Goal: Task Accomplishment & Management: Use online tool/utility

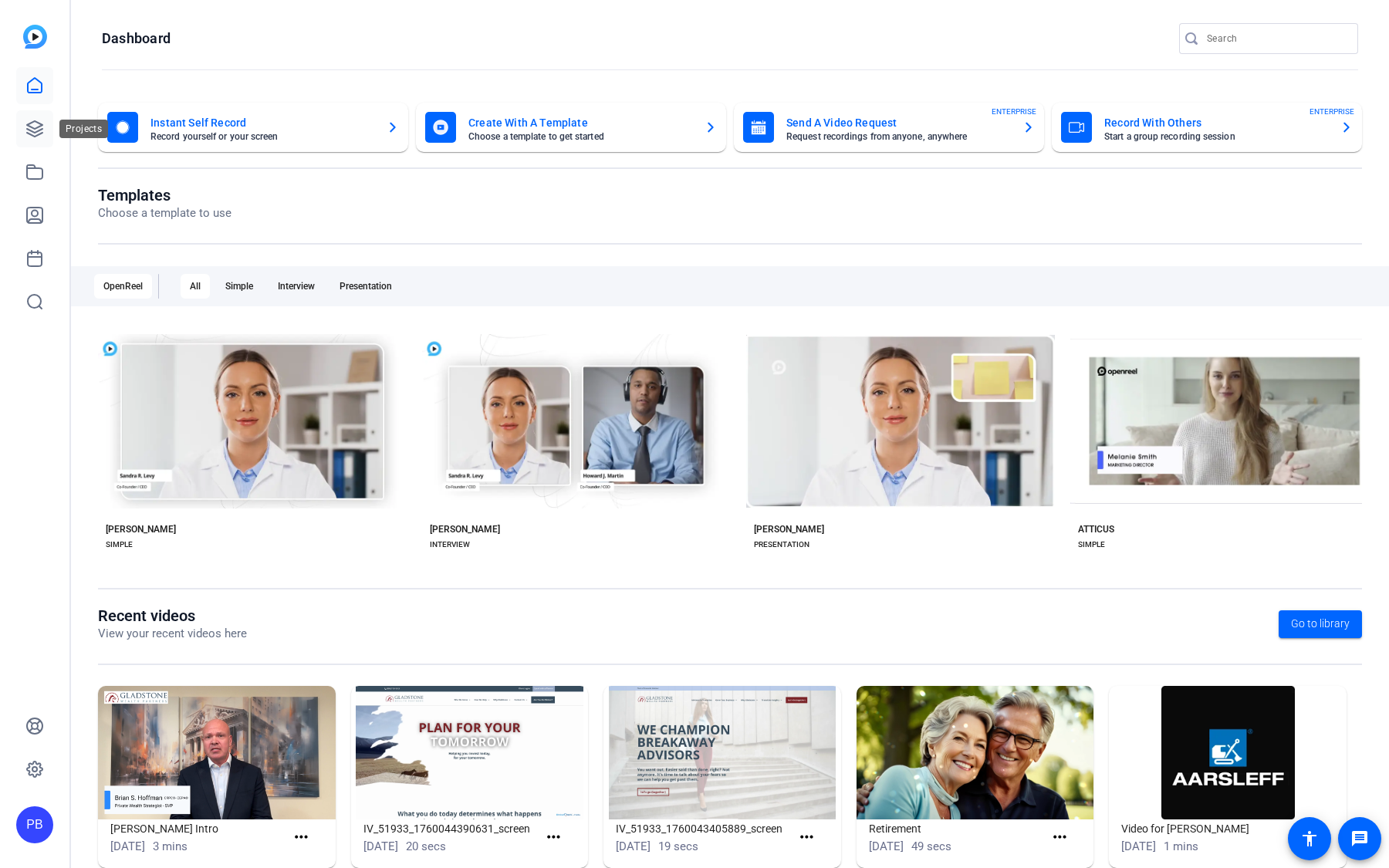
click at [32, 133] on icon at bounding box center [34, 129] width 18 height 18
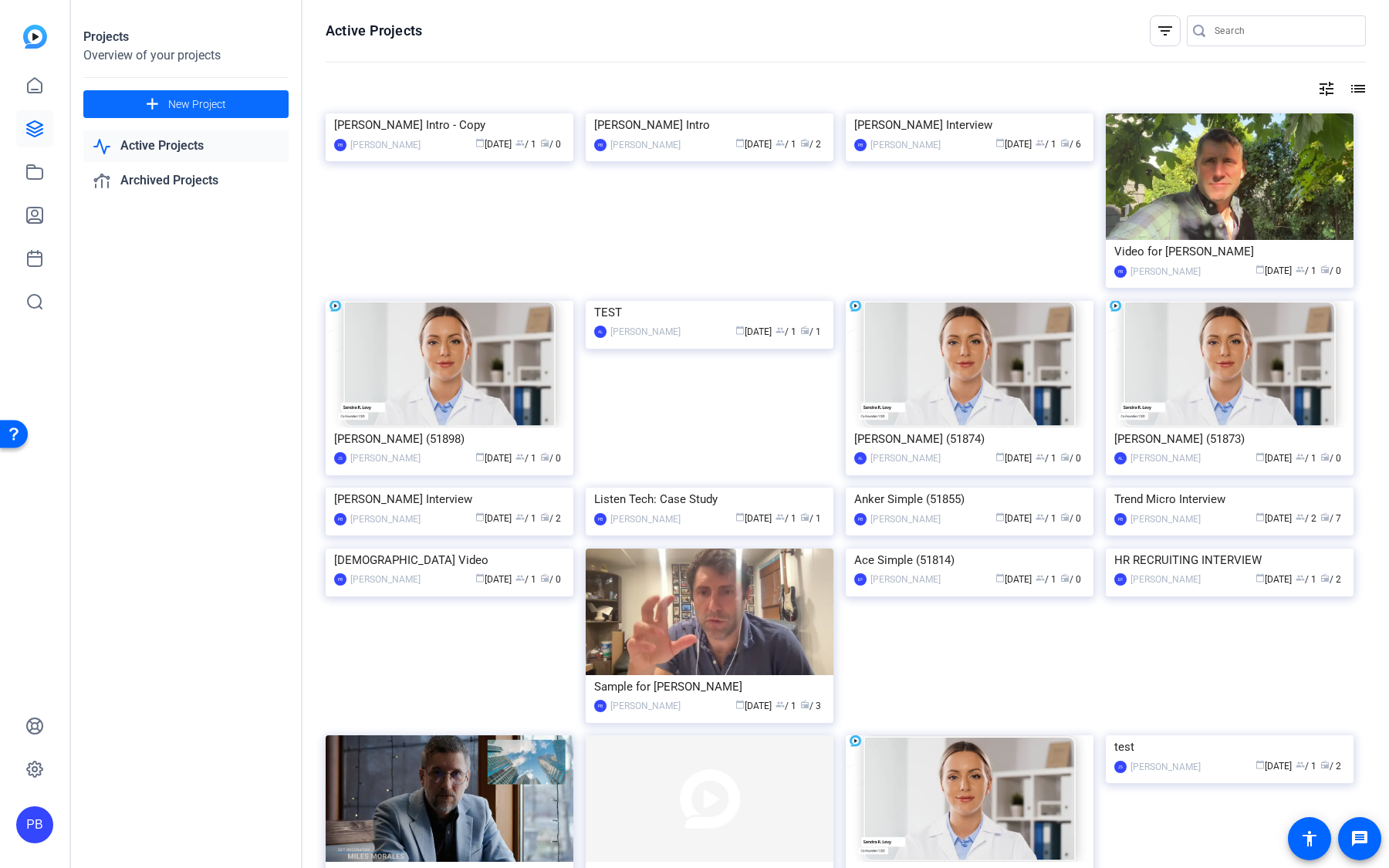
click at [242, 102] on span at bounding box center [186, 104] width 206 height 37
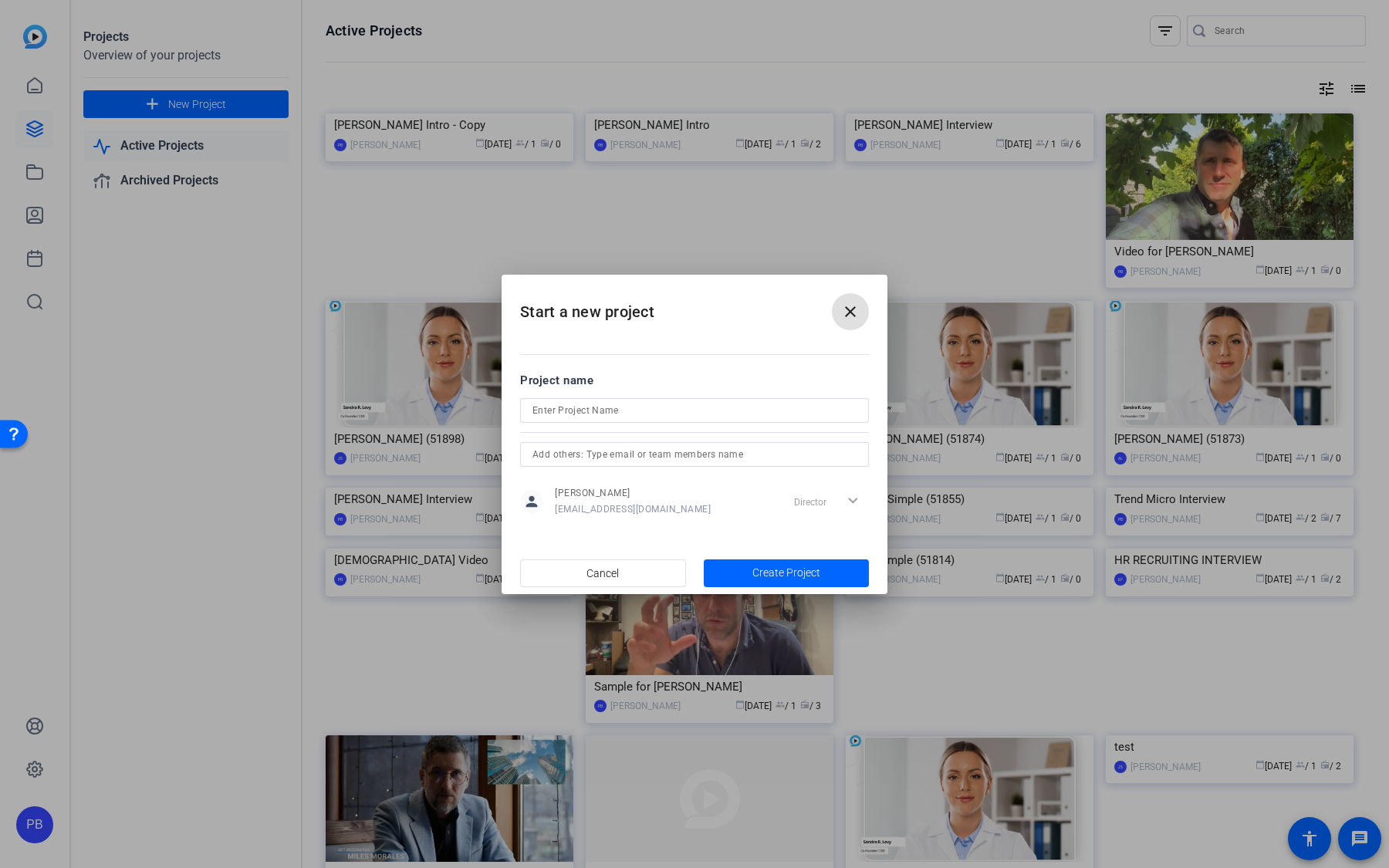
click at [608, 410] on input at bounding box center [694, 410] width 324 height 18
type input "[PERSON_NAME] Interview"
click at [752, 586] on span "button" at bounding box center [787, 573] width 166 height 37
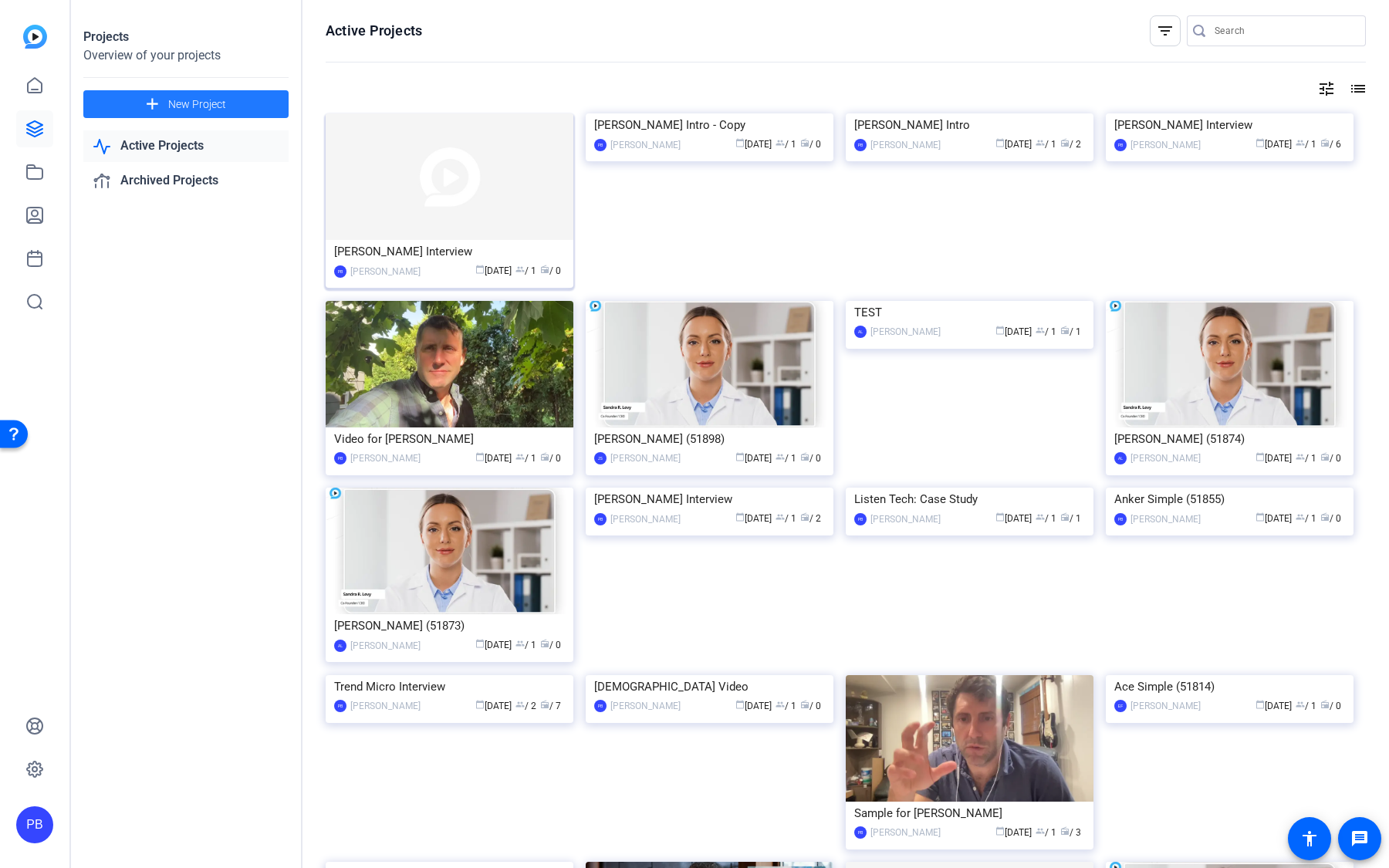
click at [472, 247] on div "[PERSON_NAME] Interview" at bounding box center [450, 251] width 231 height 23
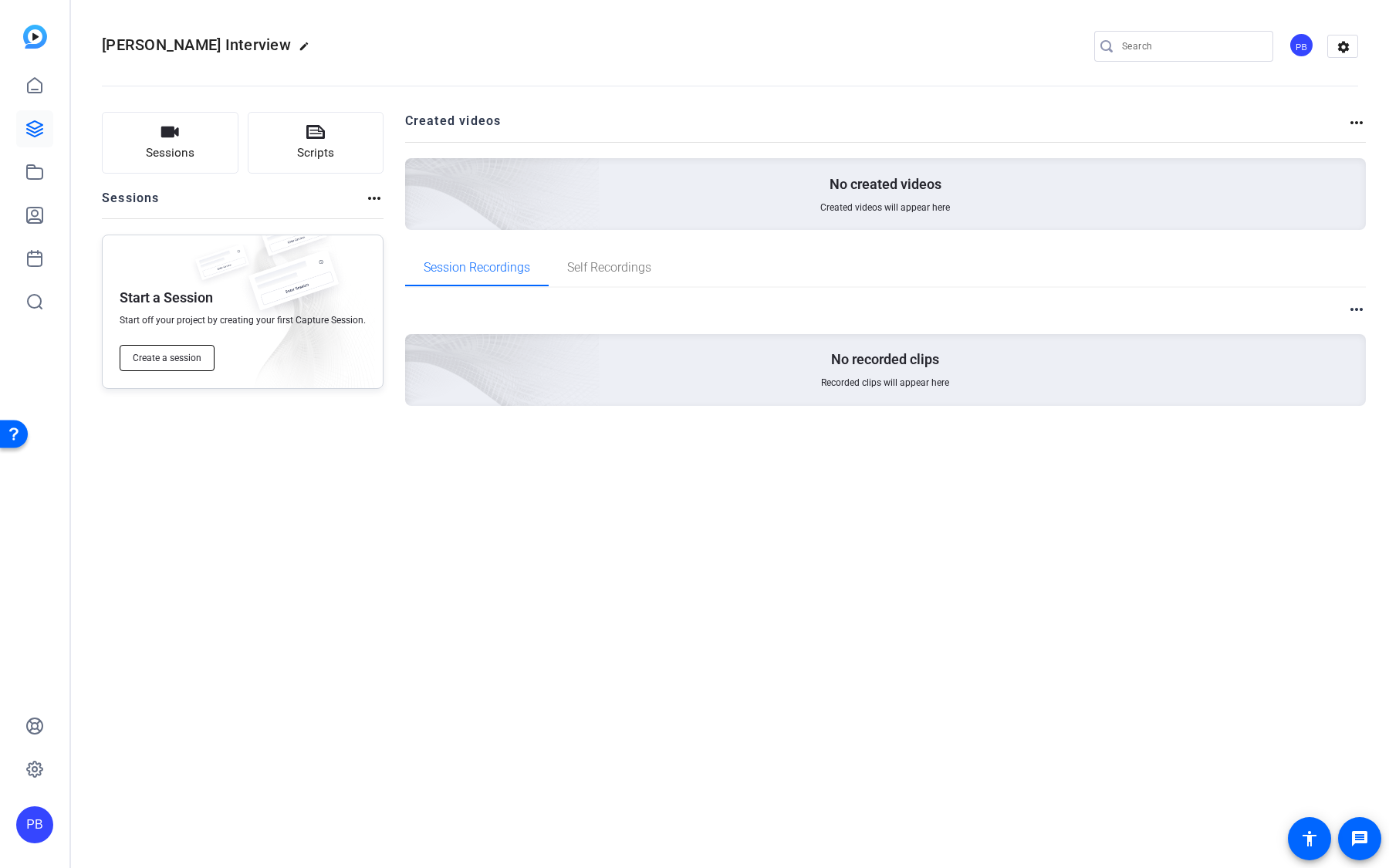
click at [194, 367] on button "Create a session" at bounding box center [167, 358] width 95 height 26
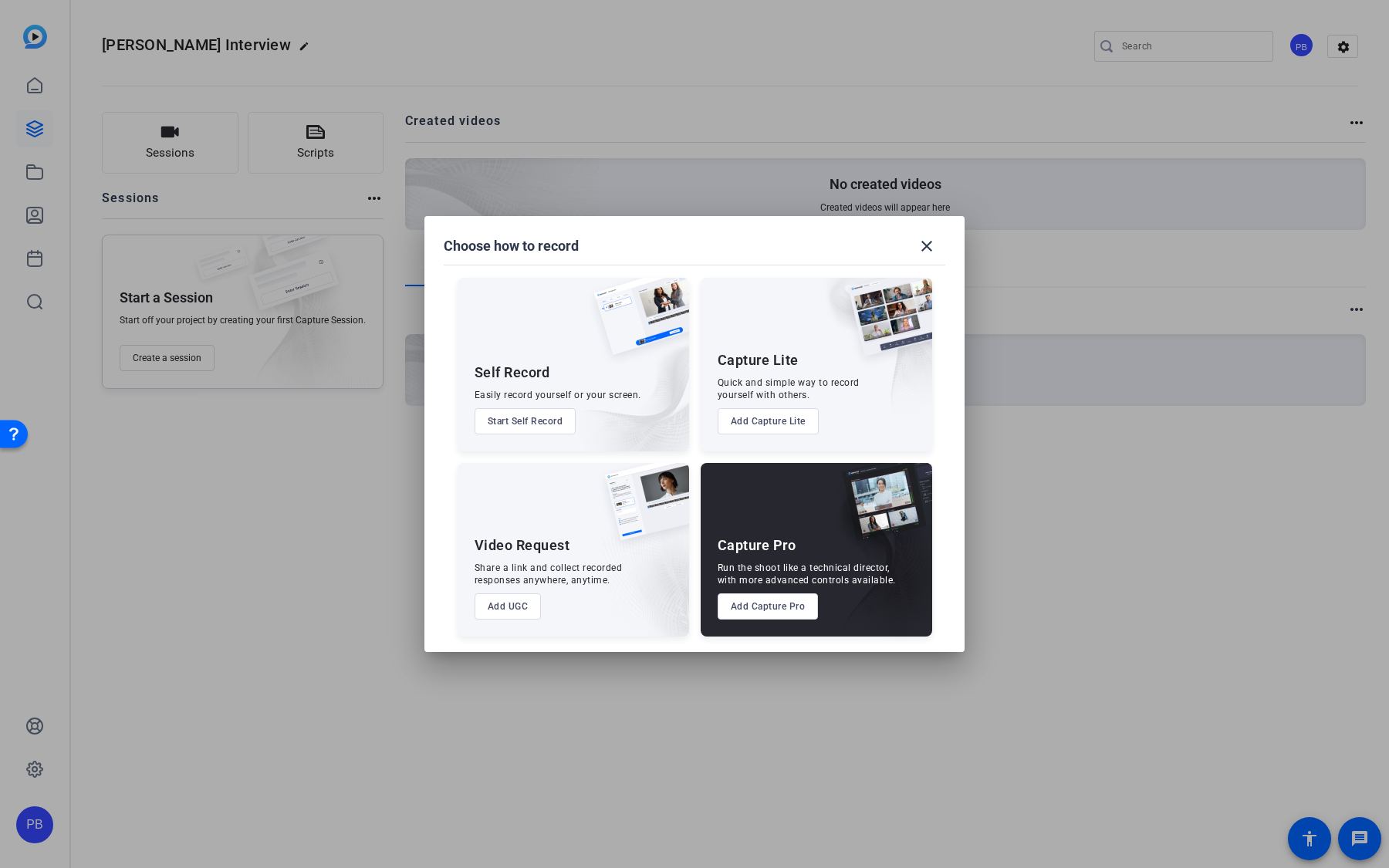
click at [773, 597] on button "Add Capture Pro" at bounding box center [768, 606] width 101 height 26
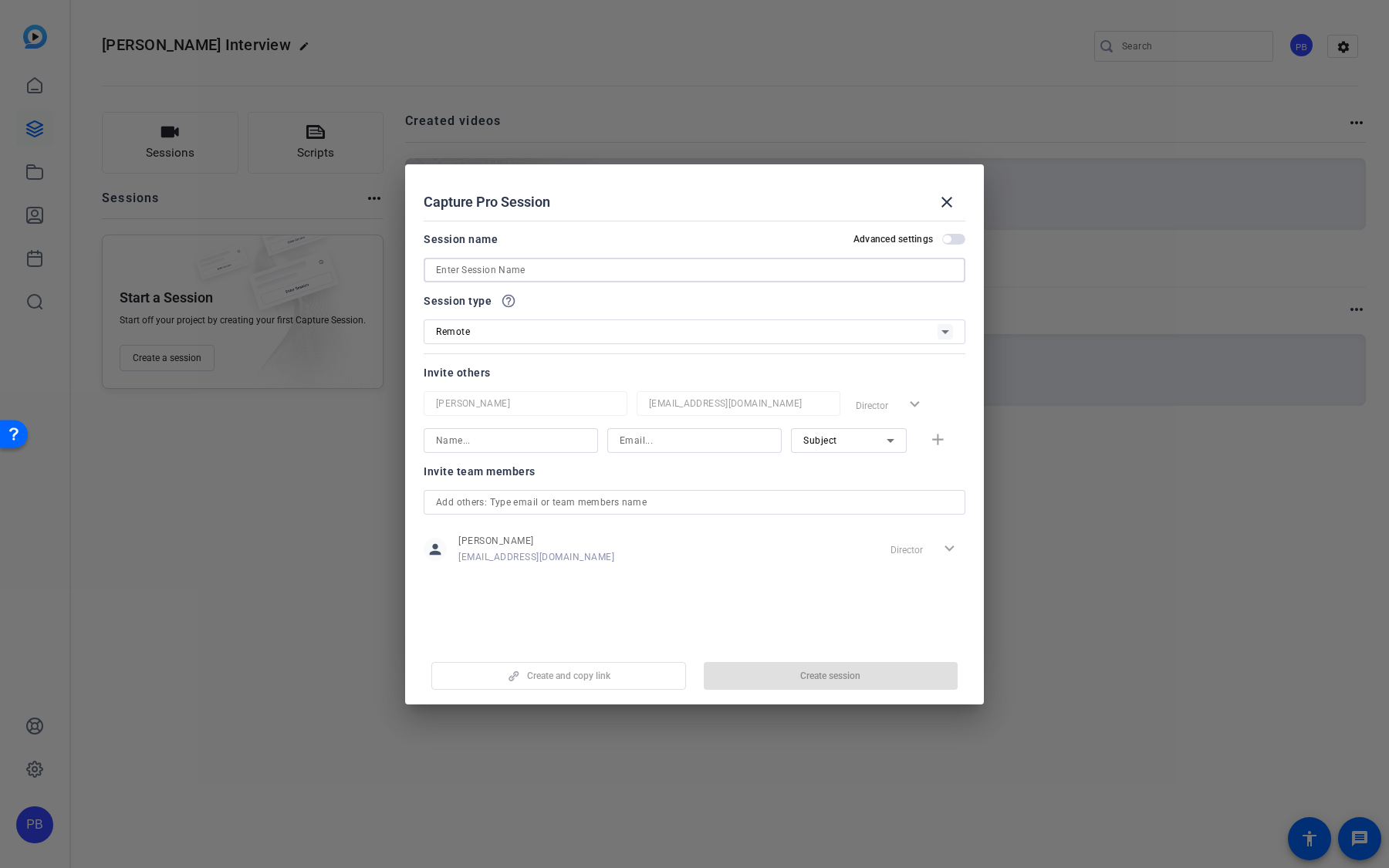
click at [590, 265] on input at bounding box center [694, 270] width 517 height 18
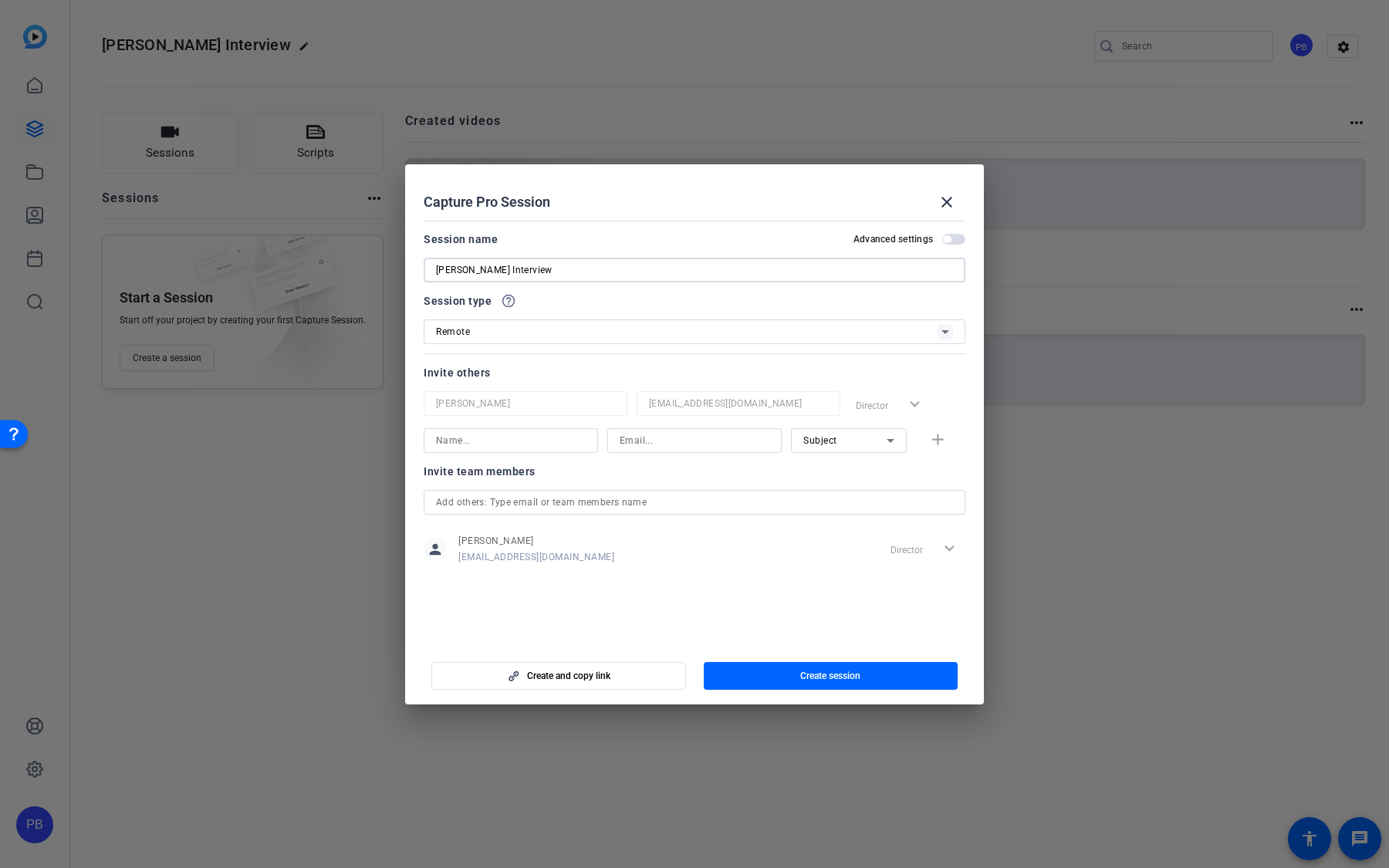
type input "[PERSON_NAME] Interview"
click at [772, 663] on span "button" at bounding box center [831, 676] width 255 height 37
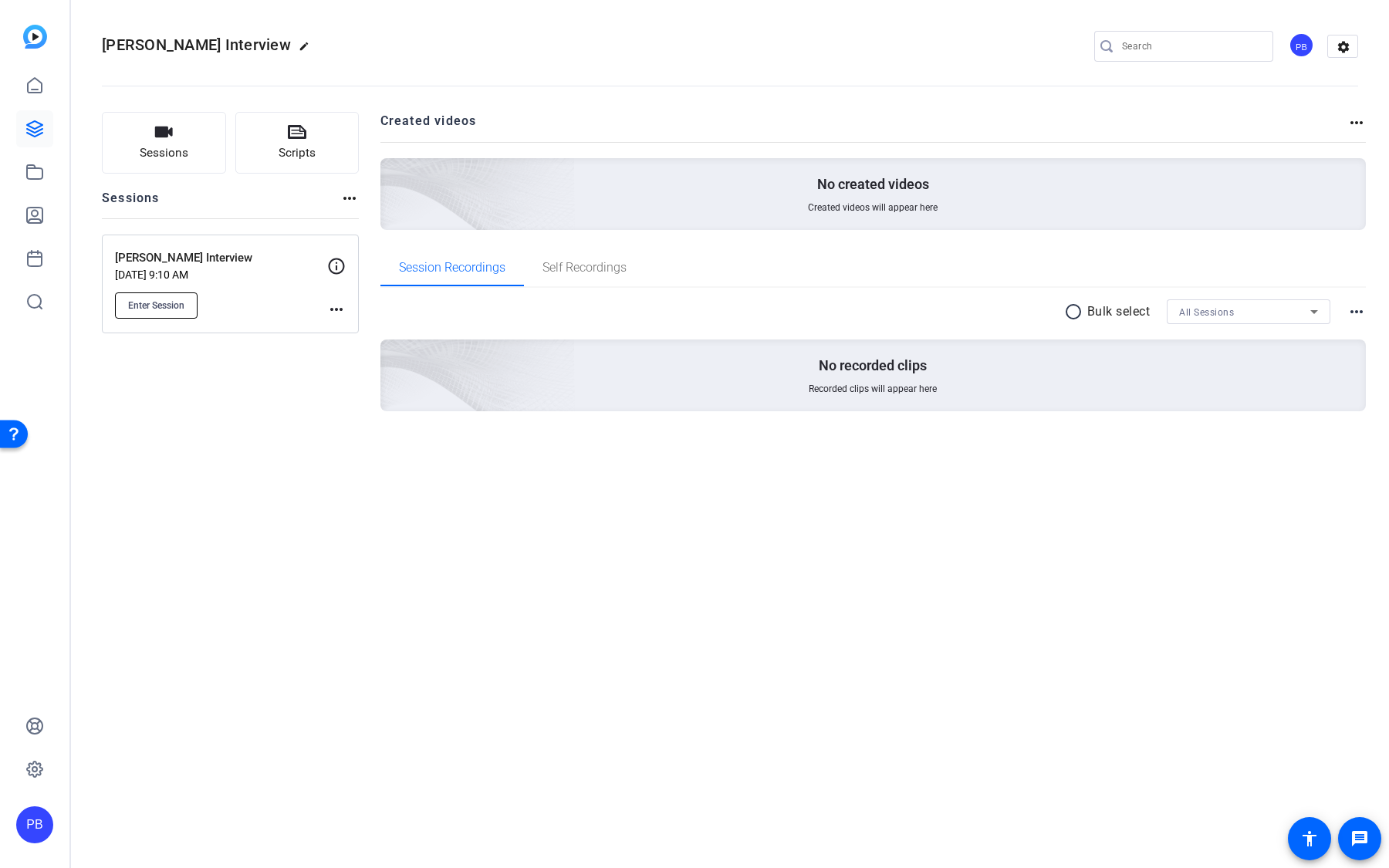
click at [184, 305] on span "Enter Session" at bounding box center [156, 305] width 56 height 12
click at [39, 222] on icon at bounding box center [35, 215] width 16 height 16
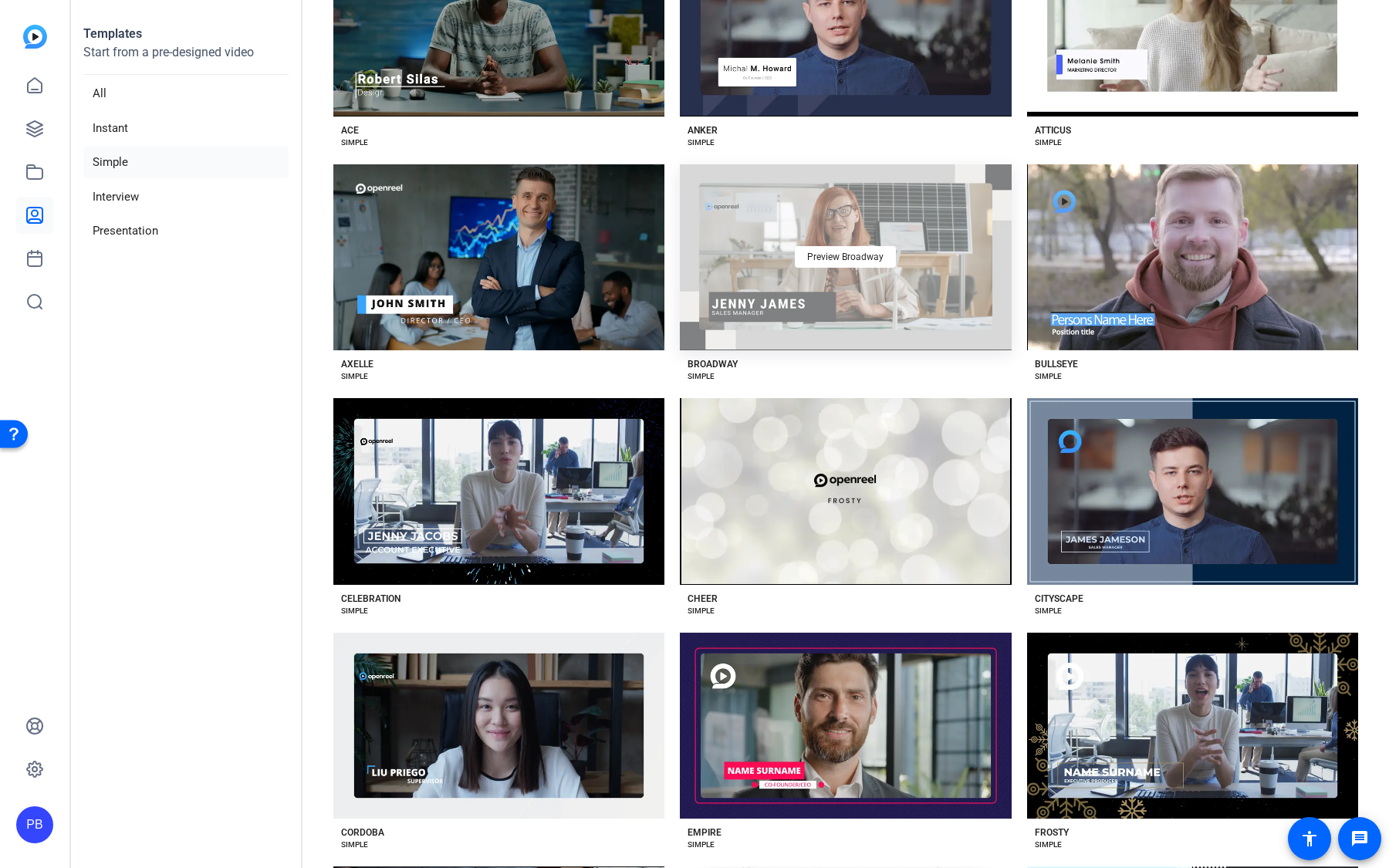
scroll to position [307, 0]
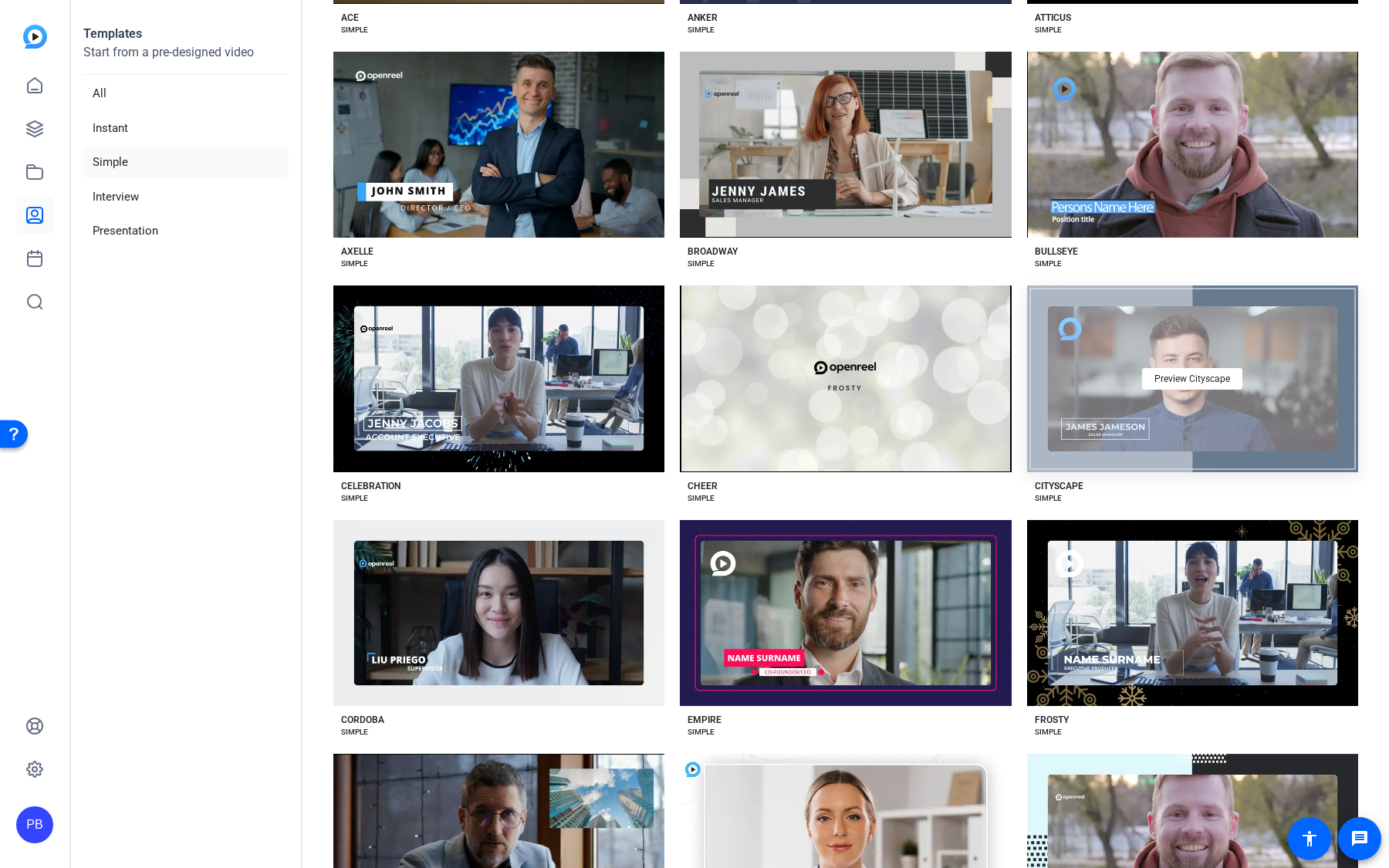
click at [1113, 424] on div "Preview Cityscape" at bounding box center [1192, 378] width 331 height 186
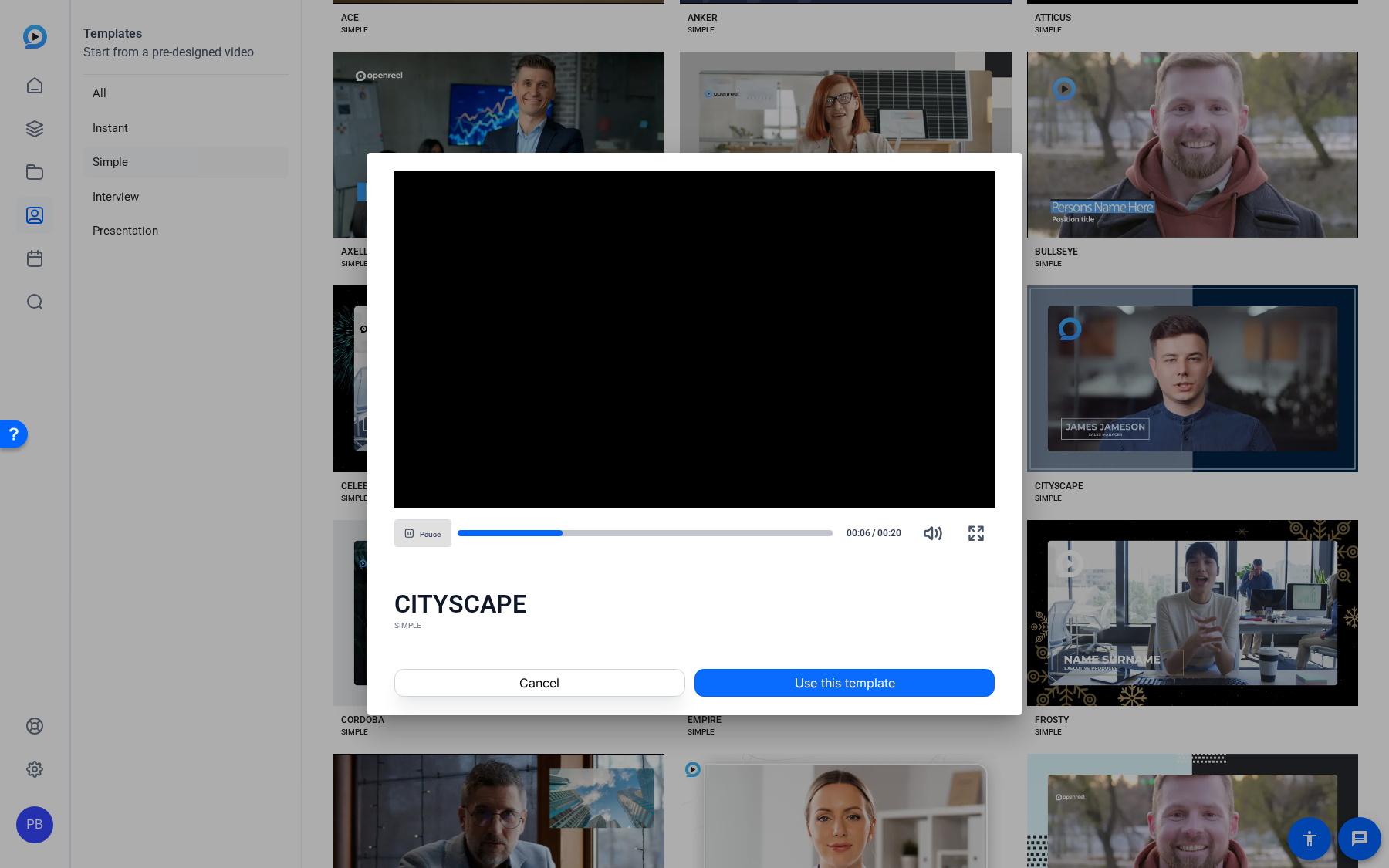
click at [830, 683] on span "Use this template" at bounding box center [845, 682] width 101 height 18
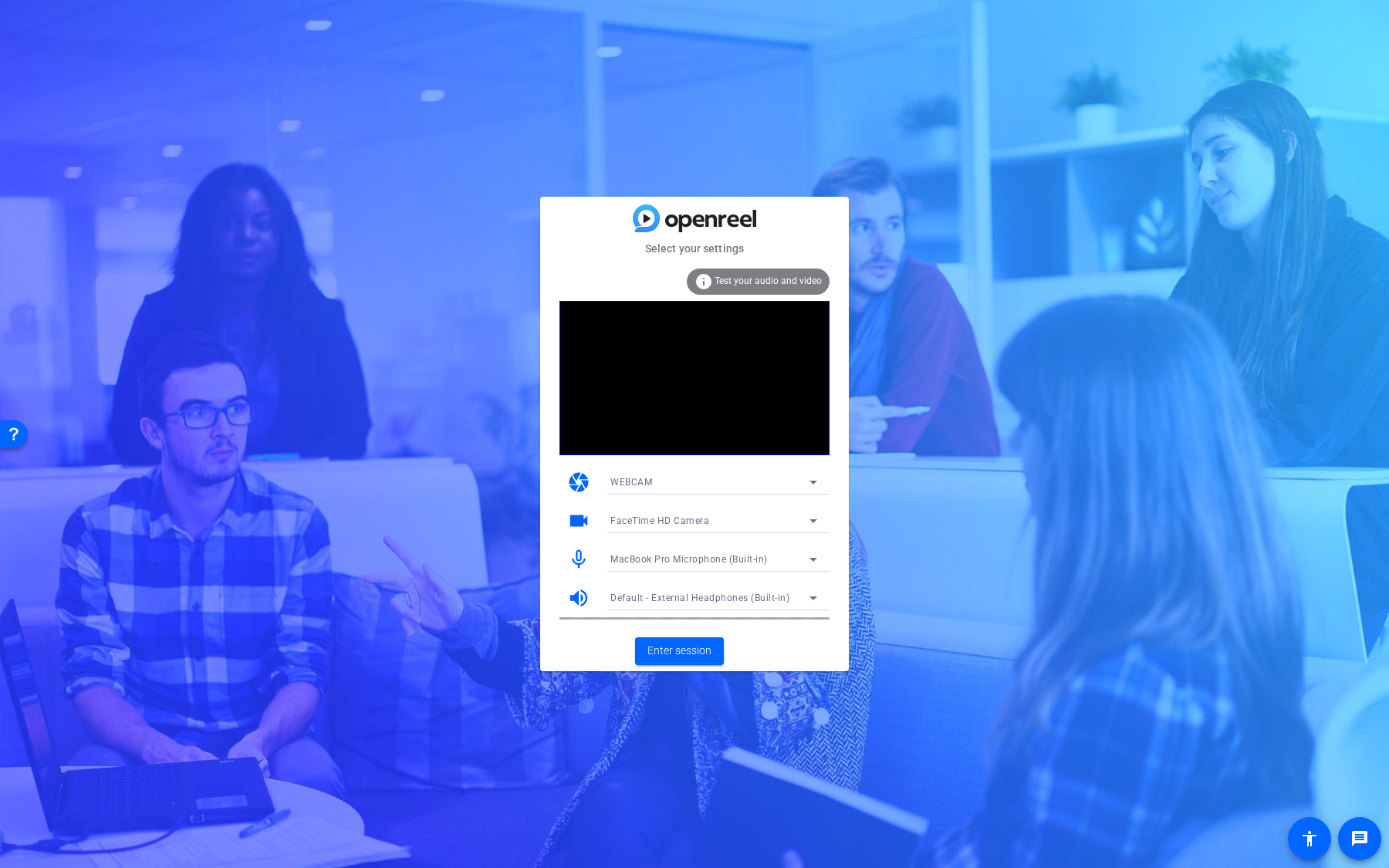
click at [902, 351] on div "Select your settings info Test your audio and video camera WEBCAM videocam Face…" at bounding box center [694, 434] width 1389 height 868
click at [680, 646] on span "Enter session" at bounding box center [679, 650] width 64 height 17
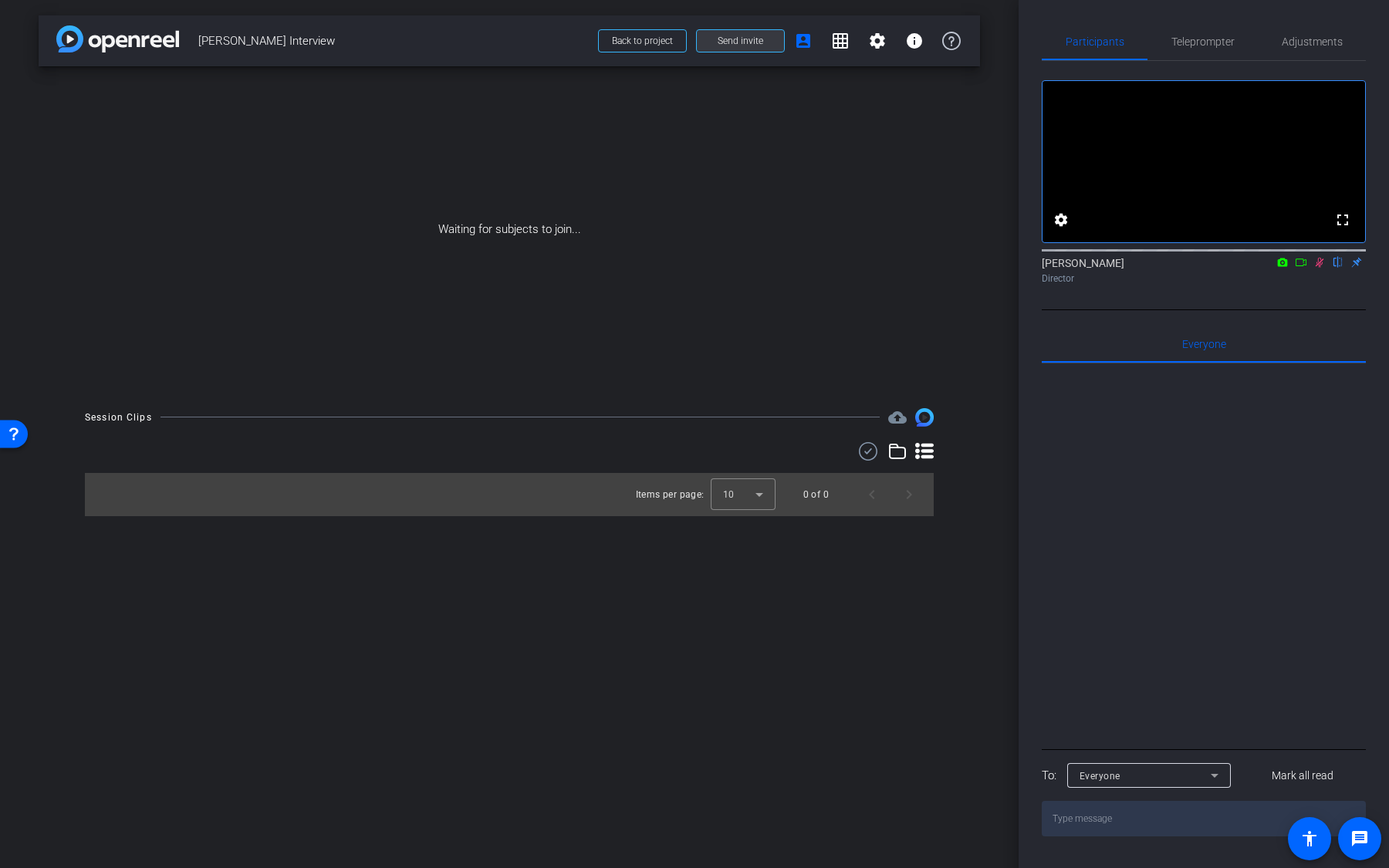
click at [715, 45] on span at bounding box center [740, 41] width 88 height 37
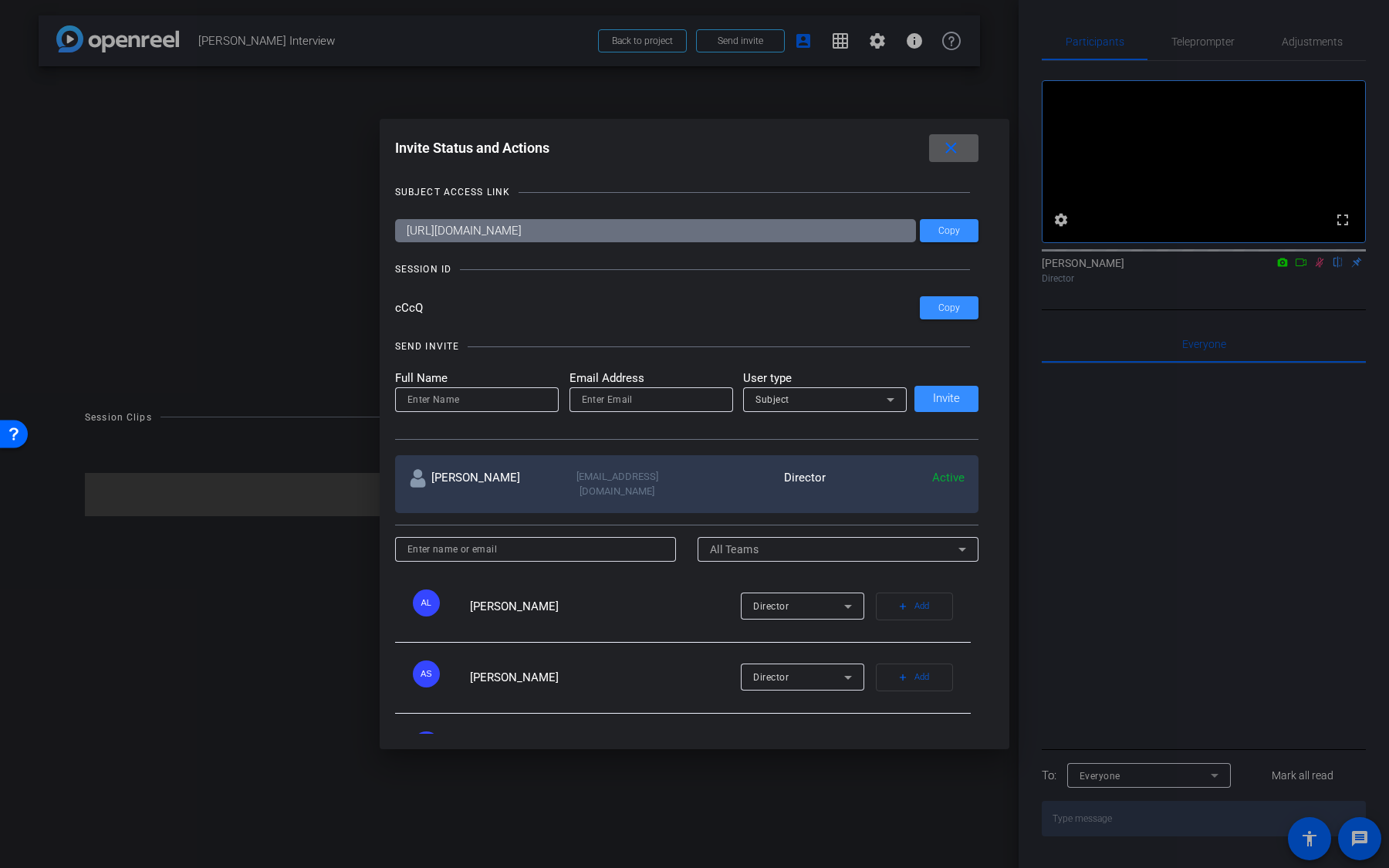
click at [695, 401] on input "email" at bounding box center [651, 399] width 139 height 18
paste input "ashley.difusco@chubb.com"
type input "ashley.difusco@chubb.com"
click at [786, 398] on span "Subject" at bounding box center [772, 400] width 34 height 10
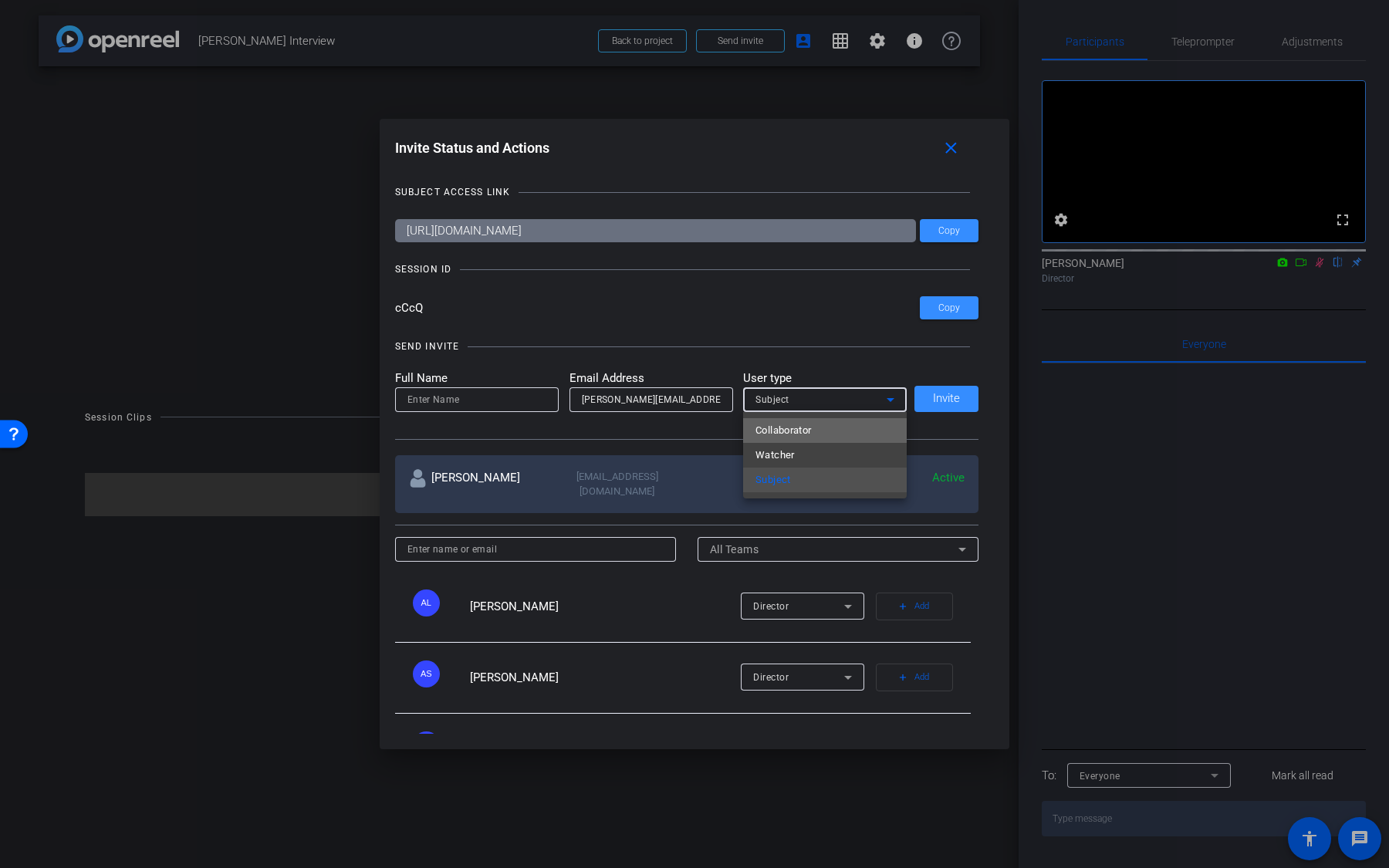
click at [806, 434] on span "Collaborator" at bounding box center [783, 430] width 56 height 18
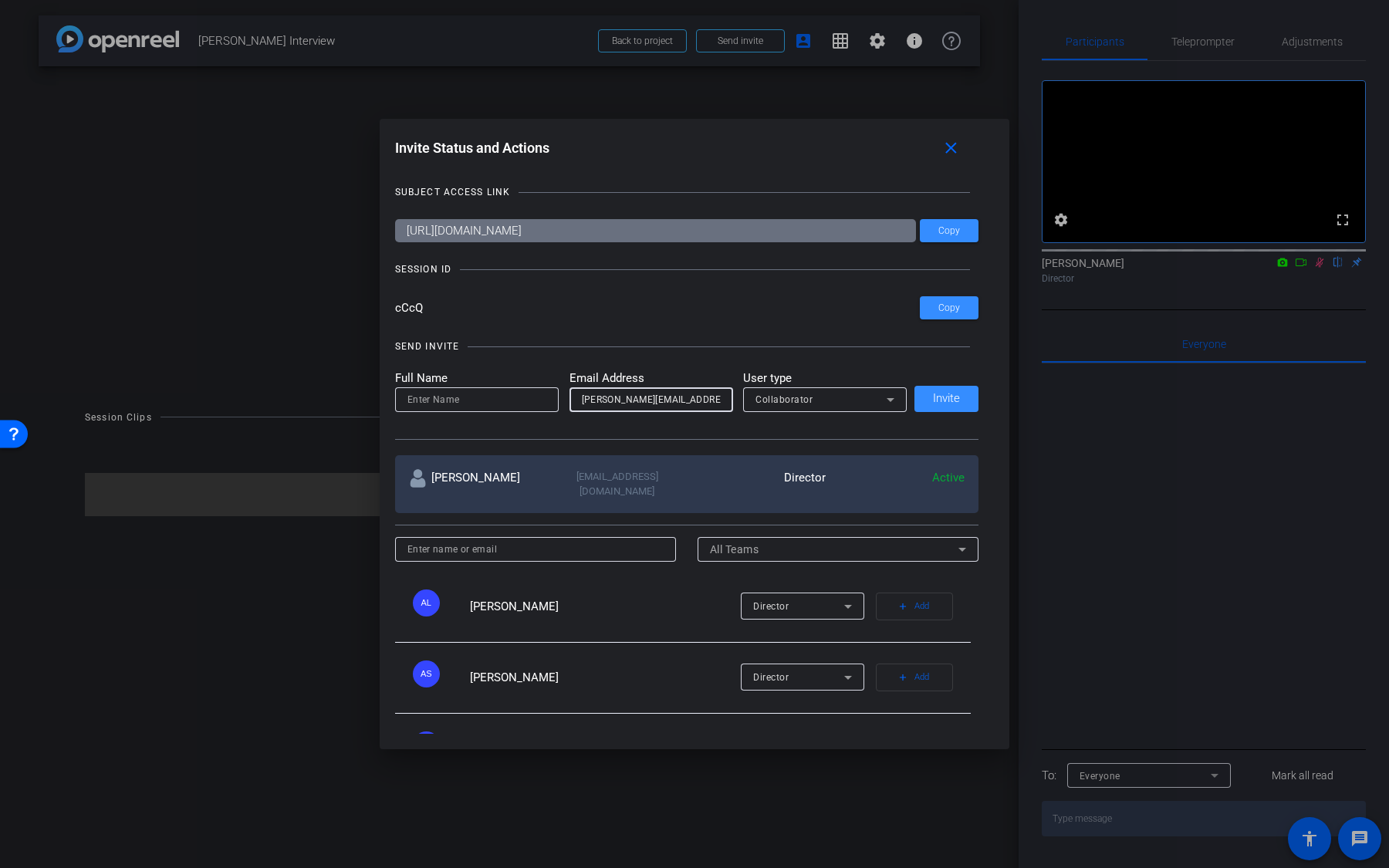
click at [583, 400] on input "ashley.difusco@chubb.com" at bounding box center [651, 399] width 139 height 18
click at [505, 395] on input at bounding box center [477, 399] width 139 height 18
type input "[PERSON_NAME]"
click at [964, 398] on span at bounding box center [946, 399] width 64 height 37
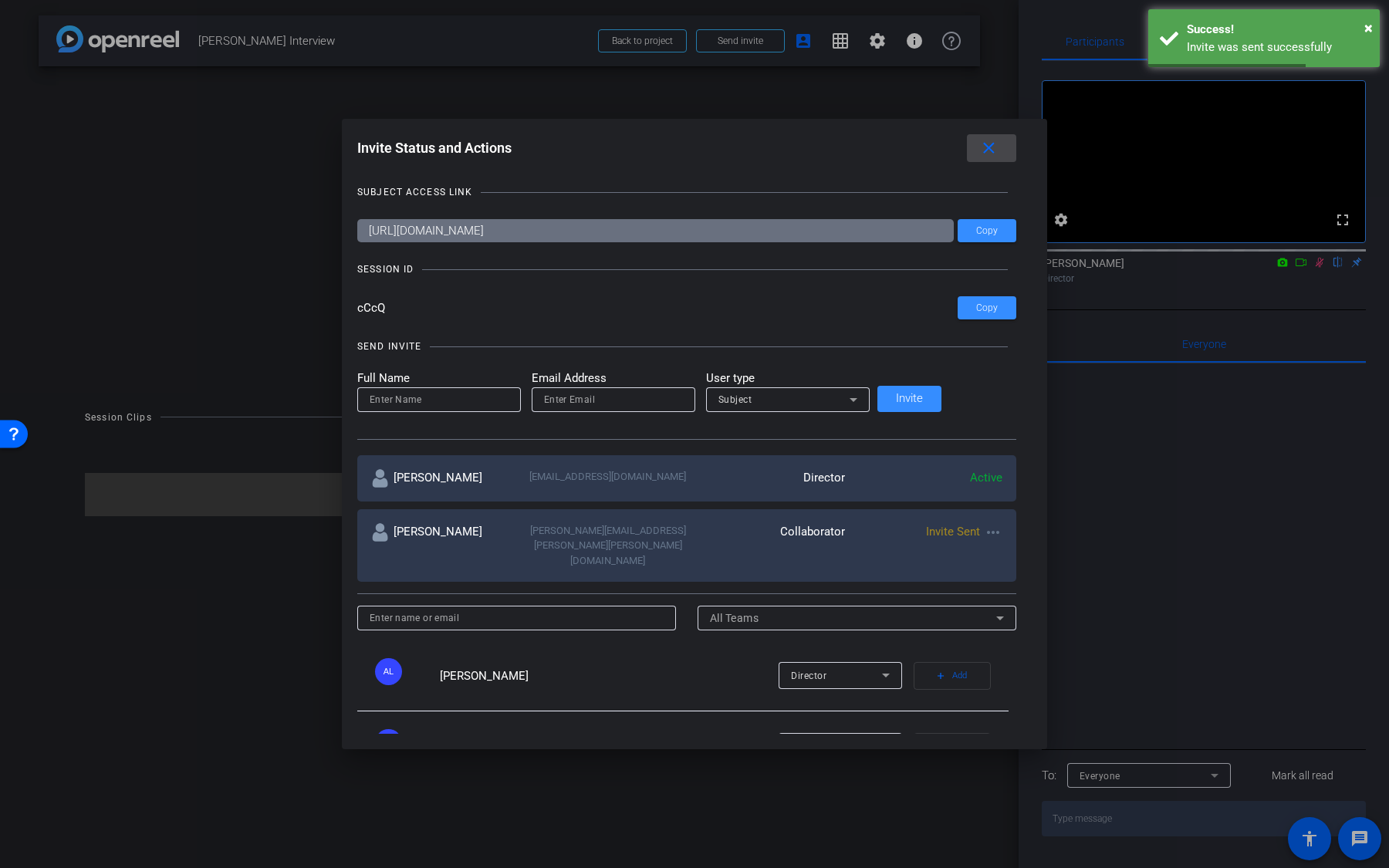
click at [979, 144] on mat-icon "close" at bounding box center [989, 149] width 19 height 19
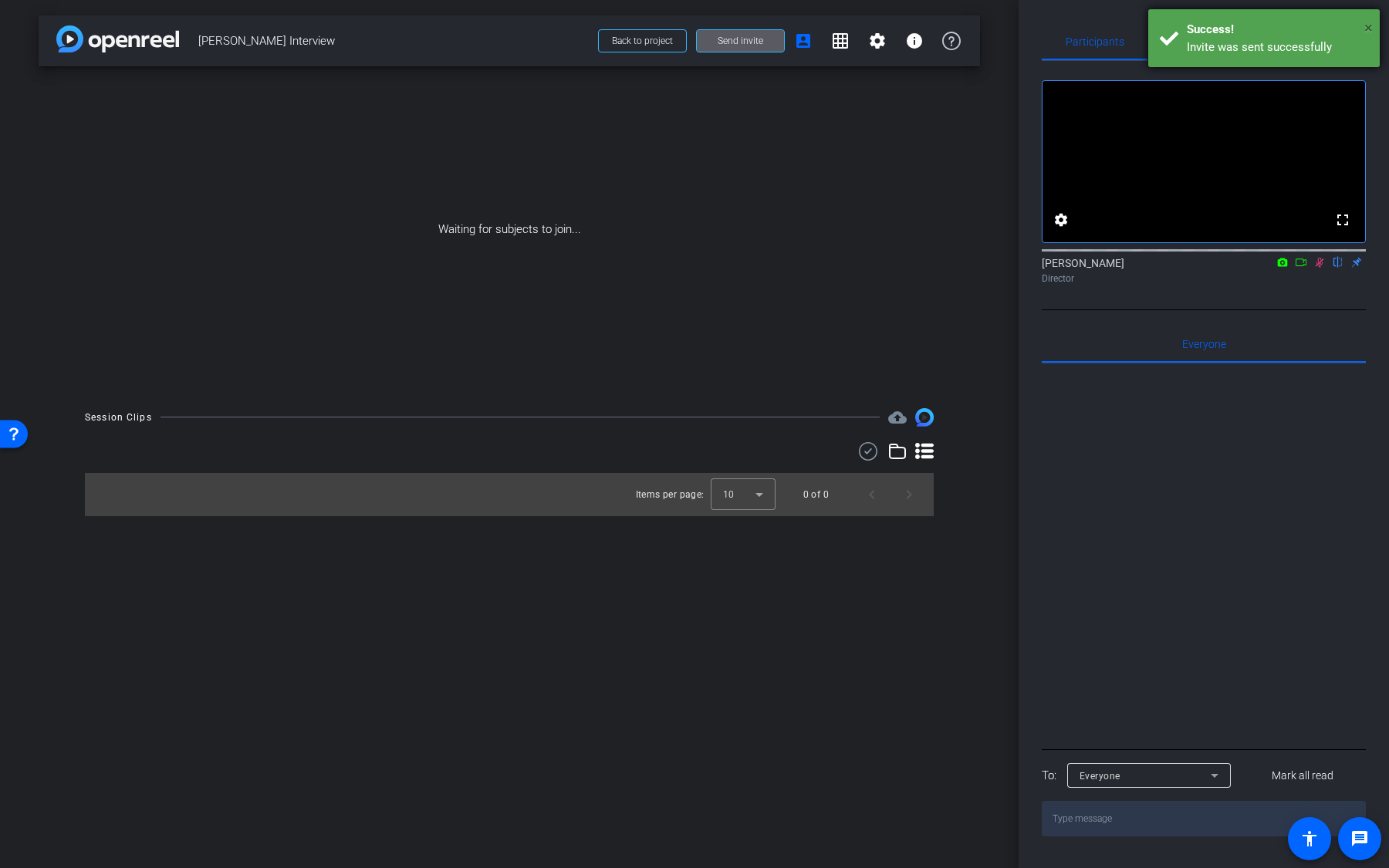
click at [1369, 28] on span "×" at bounding box center [1369, 27] width 9 height 18
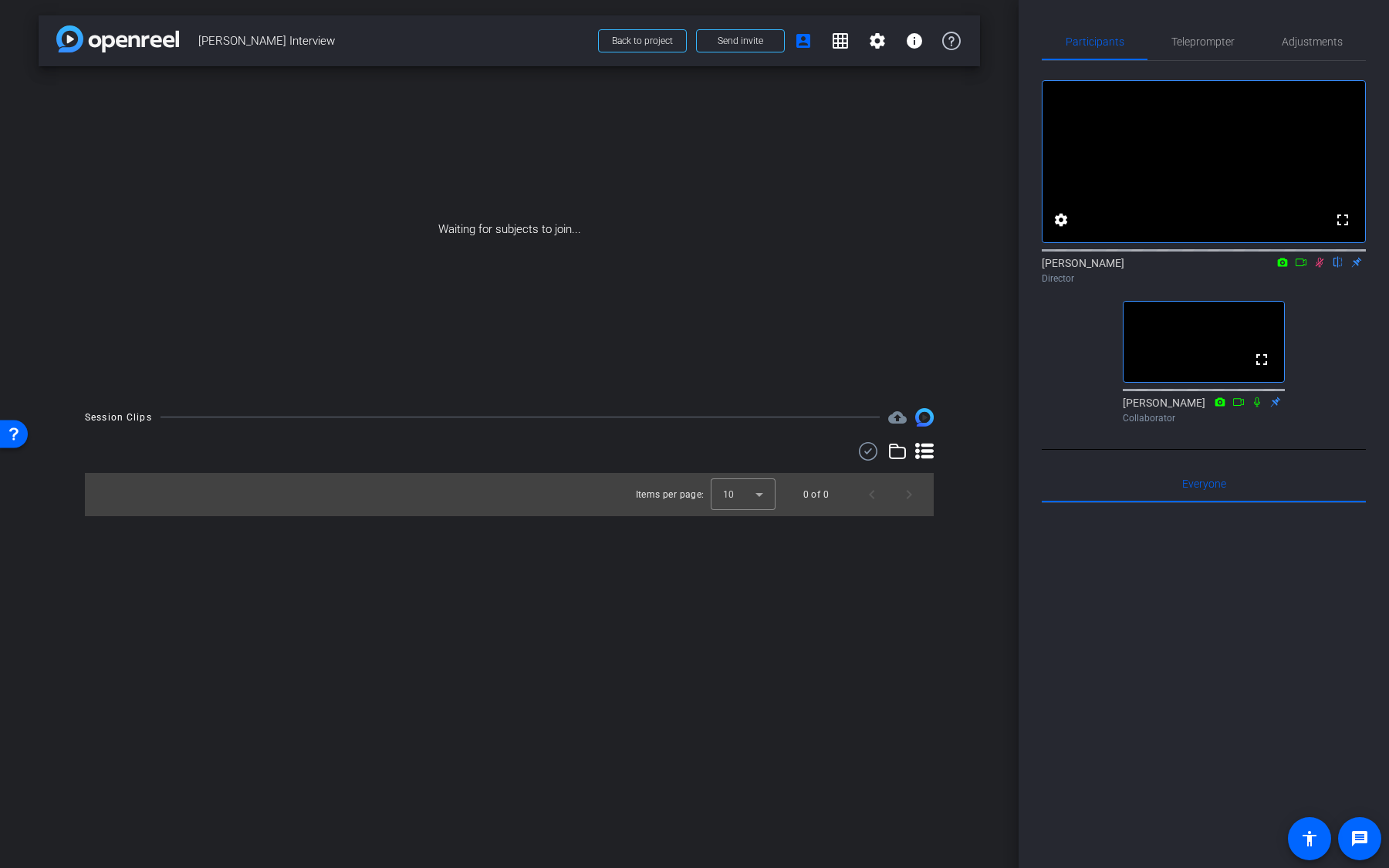
click at [1258, 407] on icon at bounding box center [1257, 401] width 6 height 10
click at [1257, 408] on icon at bounding box center [1257, 402] width 12 height 10
click at [1321, 268] on icon at bounding box center [1320, 262] width 9 height 10
click at [1325, 268] on icon at bounding box center [1320, 262] width 12 height 10
click at [777, 51] on span at bounding box center [740, 41] width 88 height 37
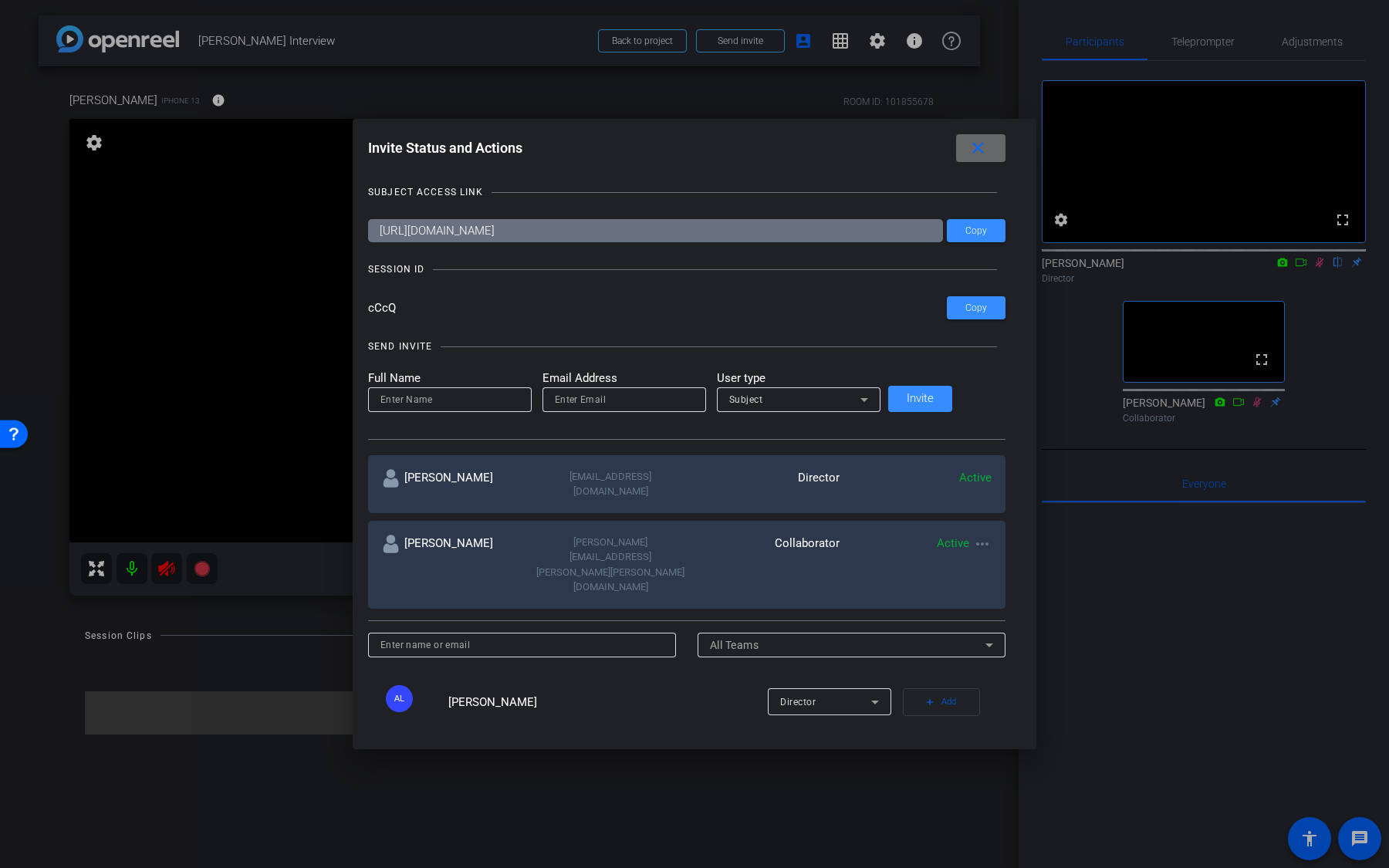
click at [956, 165] on span at bounding box center [980, 148] width 49 height 37
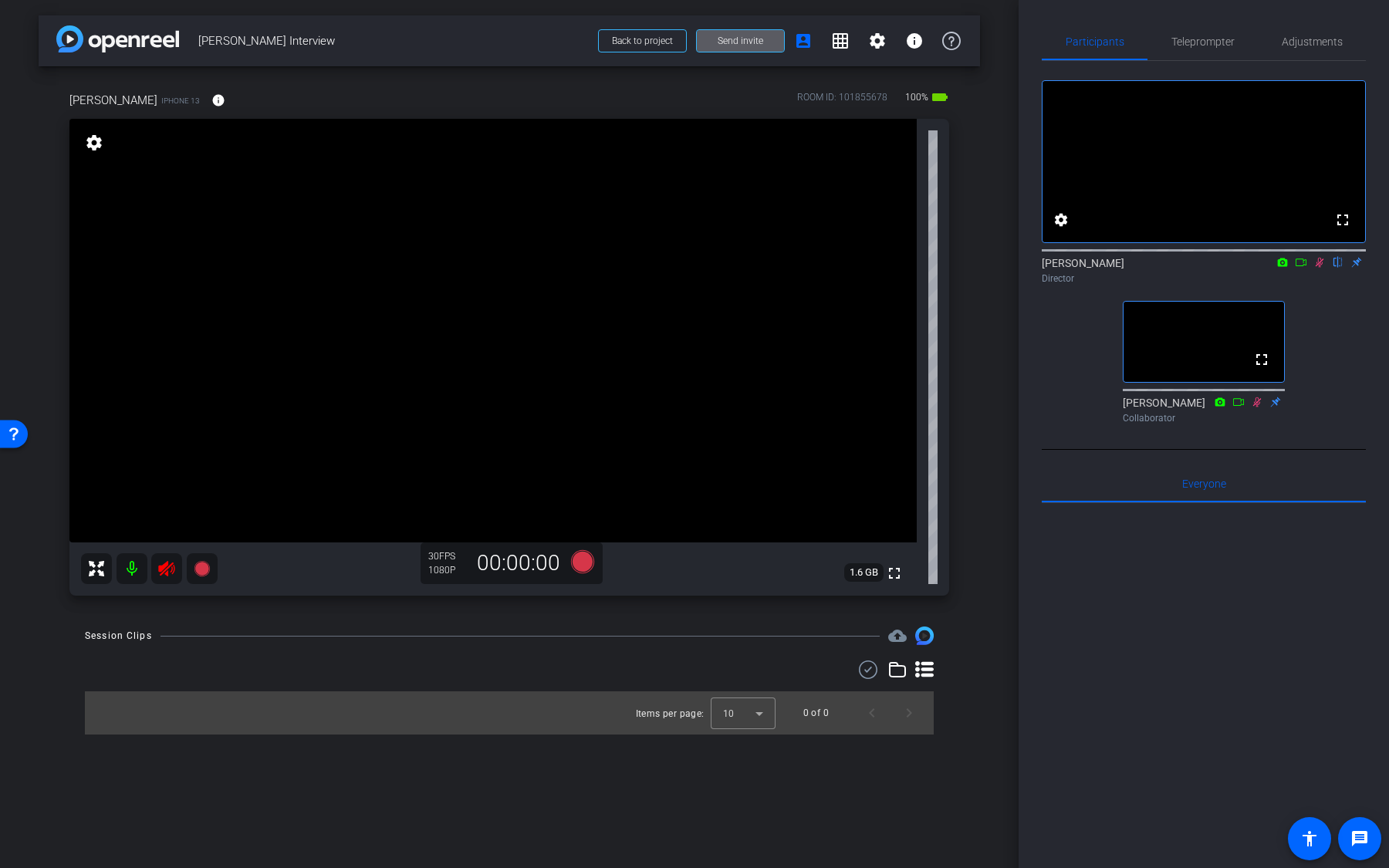
click at [141, 564] on mat-icon at bounding box center [131, 568] width 31 height 31
click at [1325, 32] on span "Adjustments" at bounding box center [1312, 41] width 61 height 37
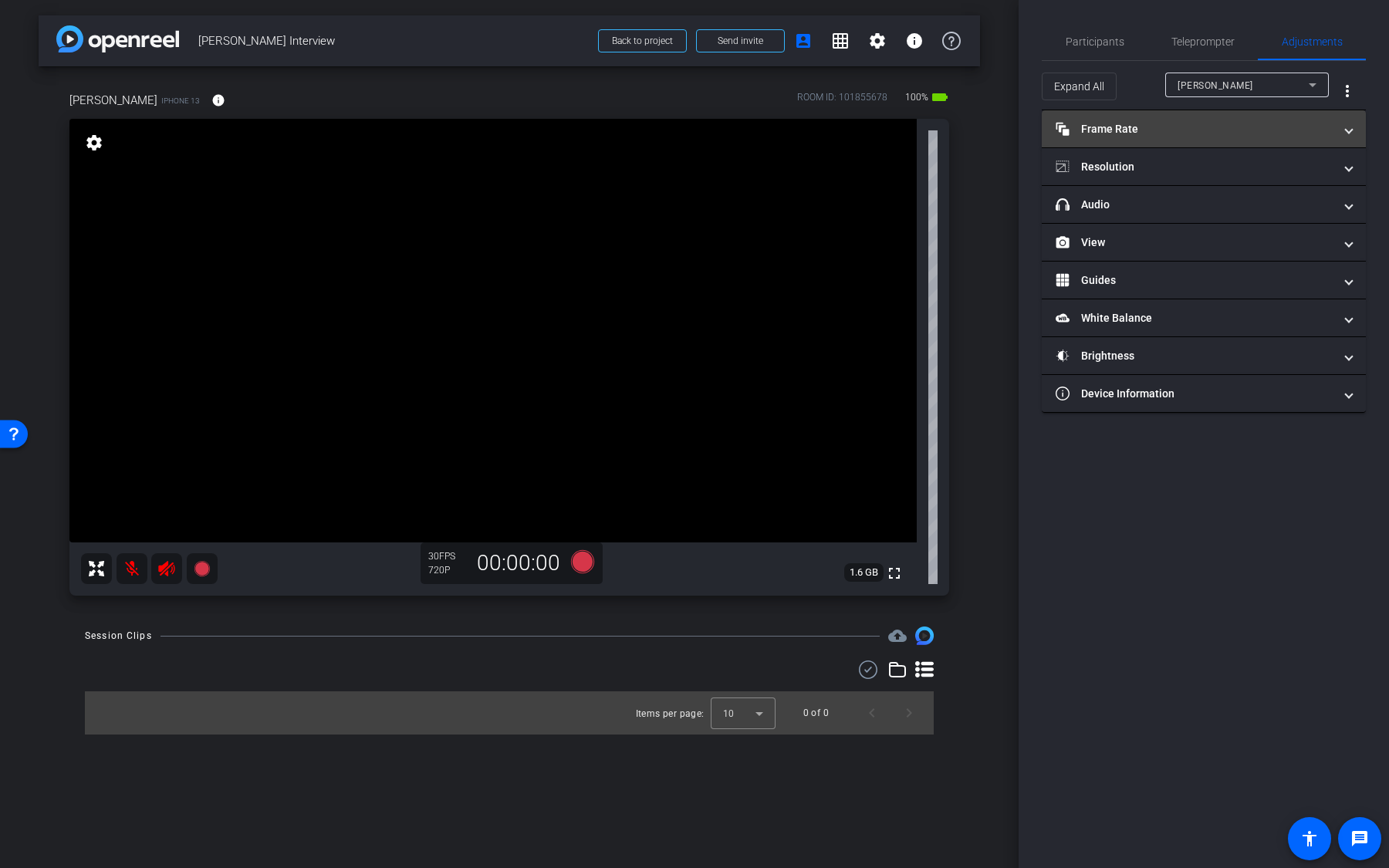
click at [1226, 133] on mat-panel-title "Frame Rate Frame Rate" at bounding box center [1194, 129] width 277 height 17
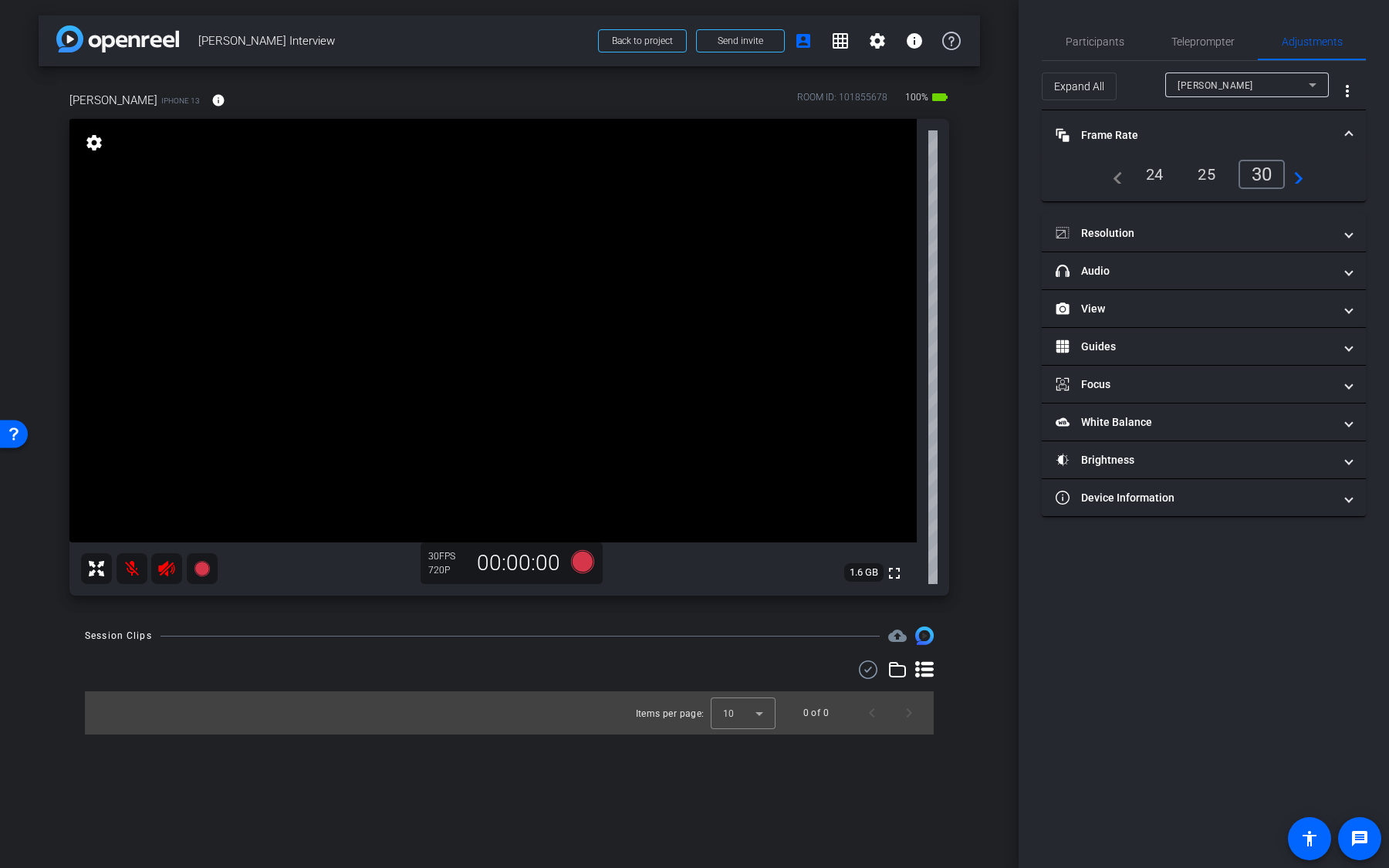
click at [629, 355] on video at bounding box center [493, 331] width 847 height 424
click at [733, 291] on video at bounding box center [493, 331] width 847 height 424
click at [212, 103] on mat-icon "info" at bounding box center [219, 101] width 14 height 14
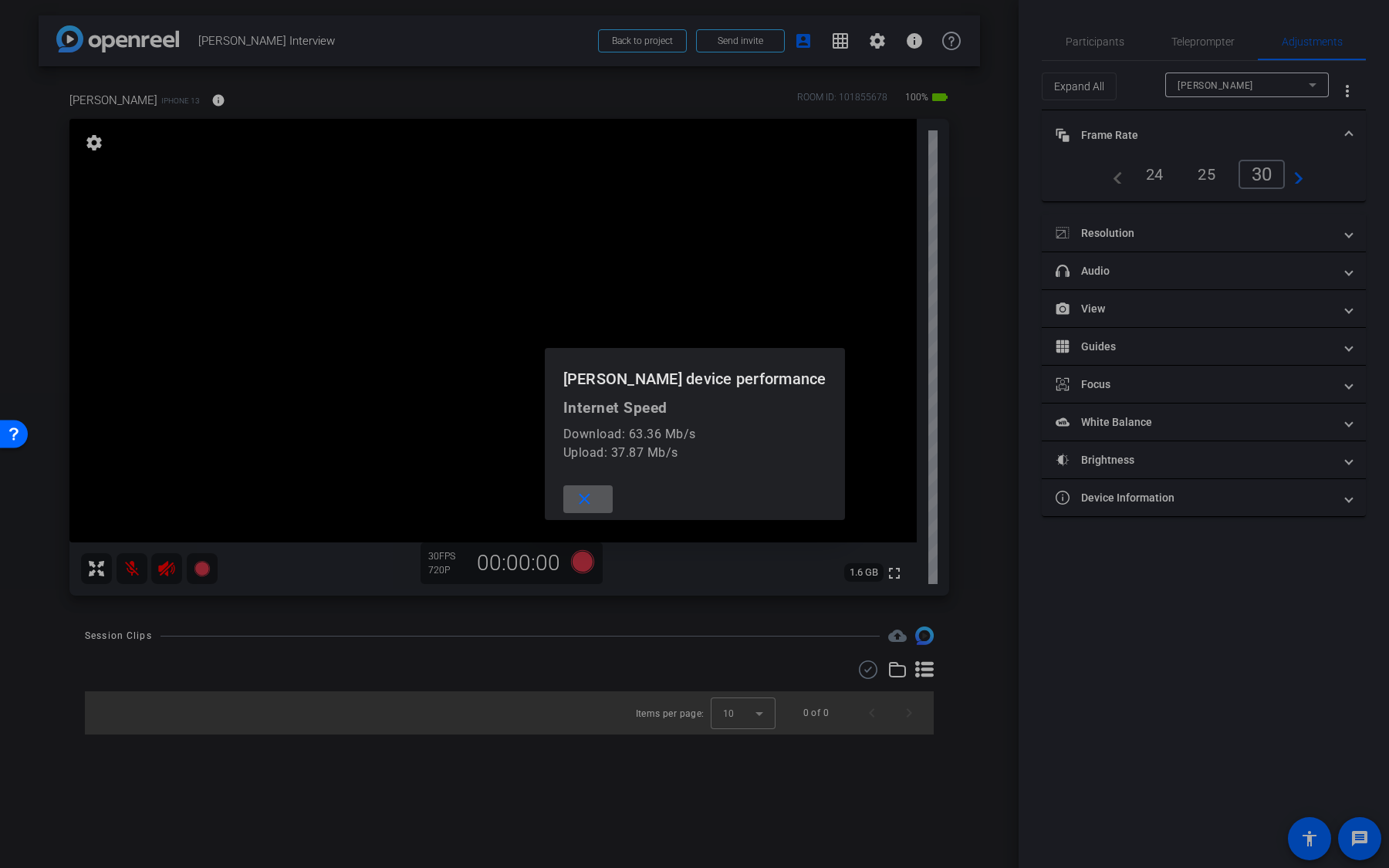
click at [594, 498] on mat-icon "close" at bounding box center [585, 500] width 19 height 19
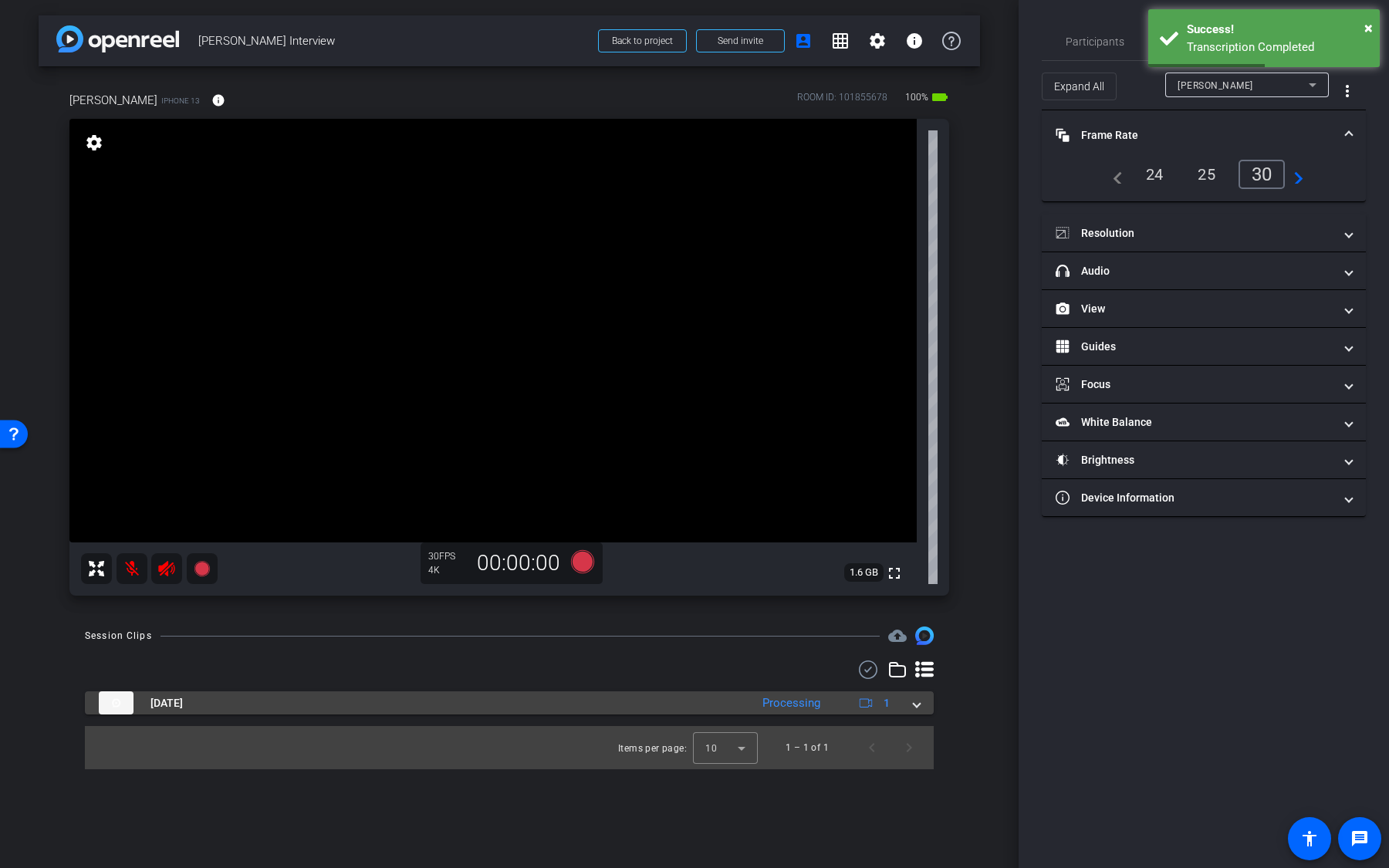
click at [733, 714] on mat-expansion-panel "Oct 10, 2025 Processing 1" at bounding box center [509, 703] width 849 height 23
click at [735, 711] on mat-panel-title "Oct 10, 2025" at bounding box center [420, 703] width 643 height 23
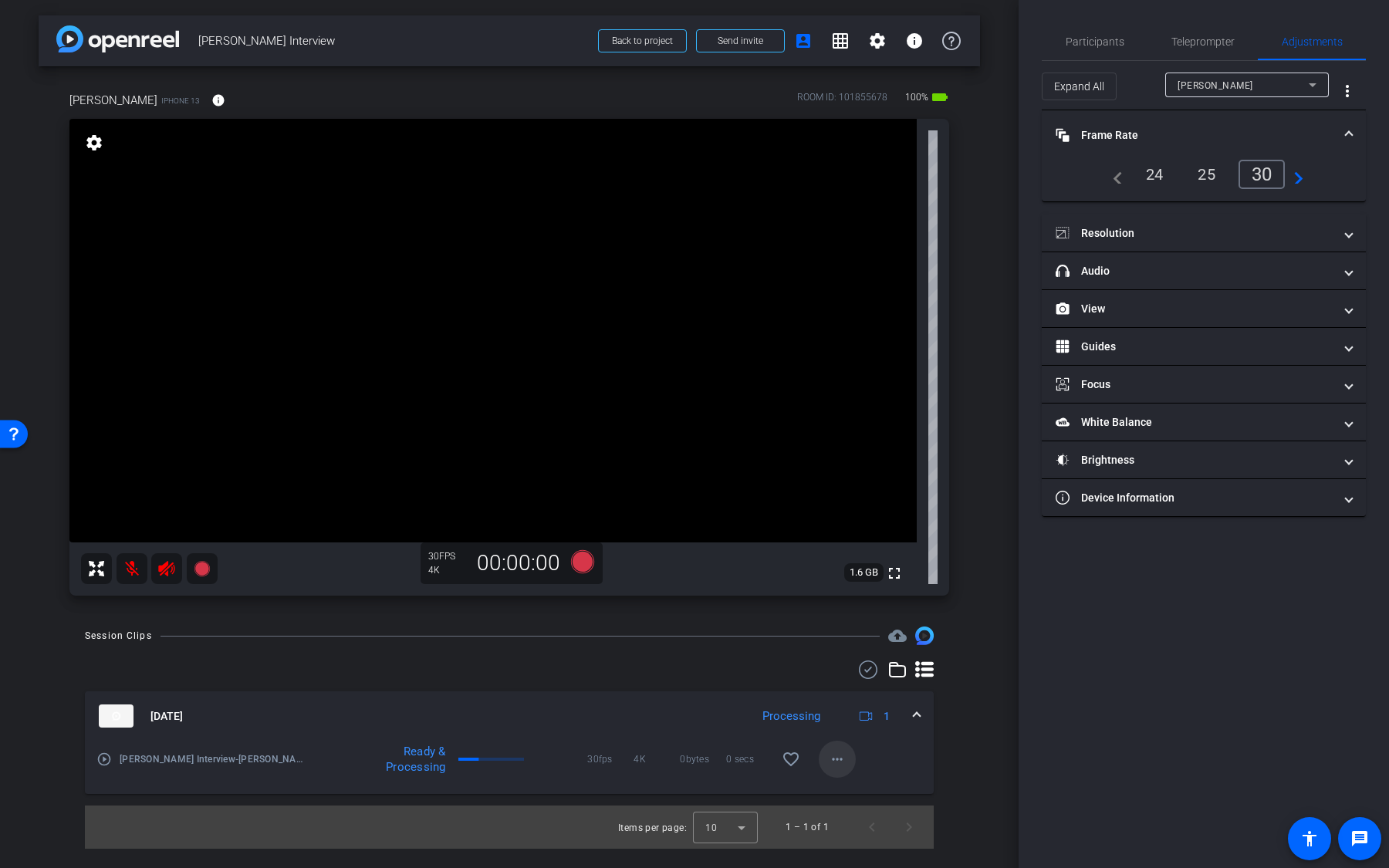
click at [832, 766] on mat-icon "more_horiz" at bounding box center [837, 759] width 18 height 18
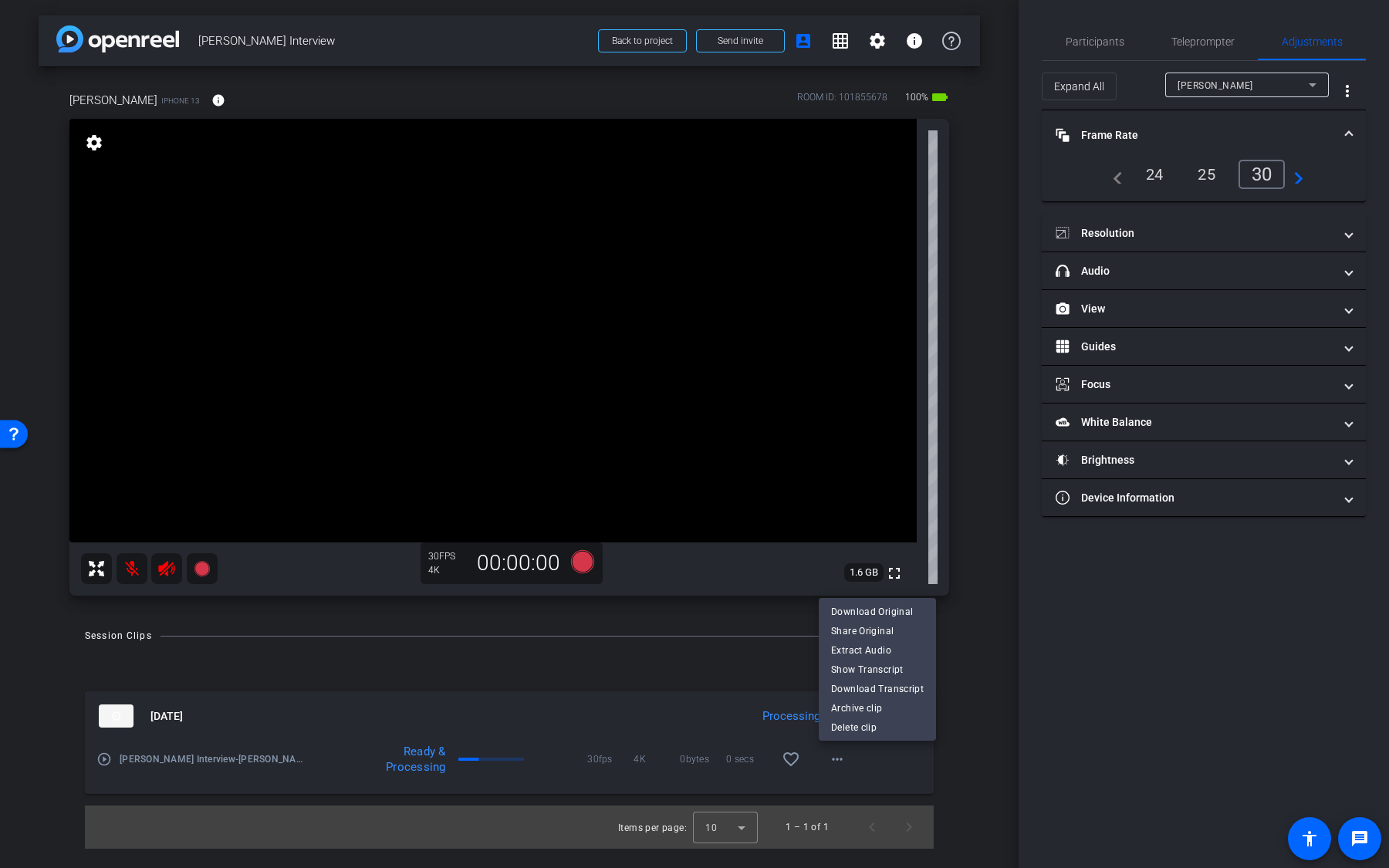
click at [695, 730] on div at bounding box center [694, 434] width 1389 height 868
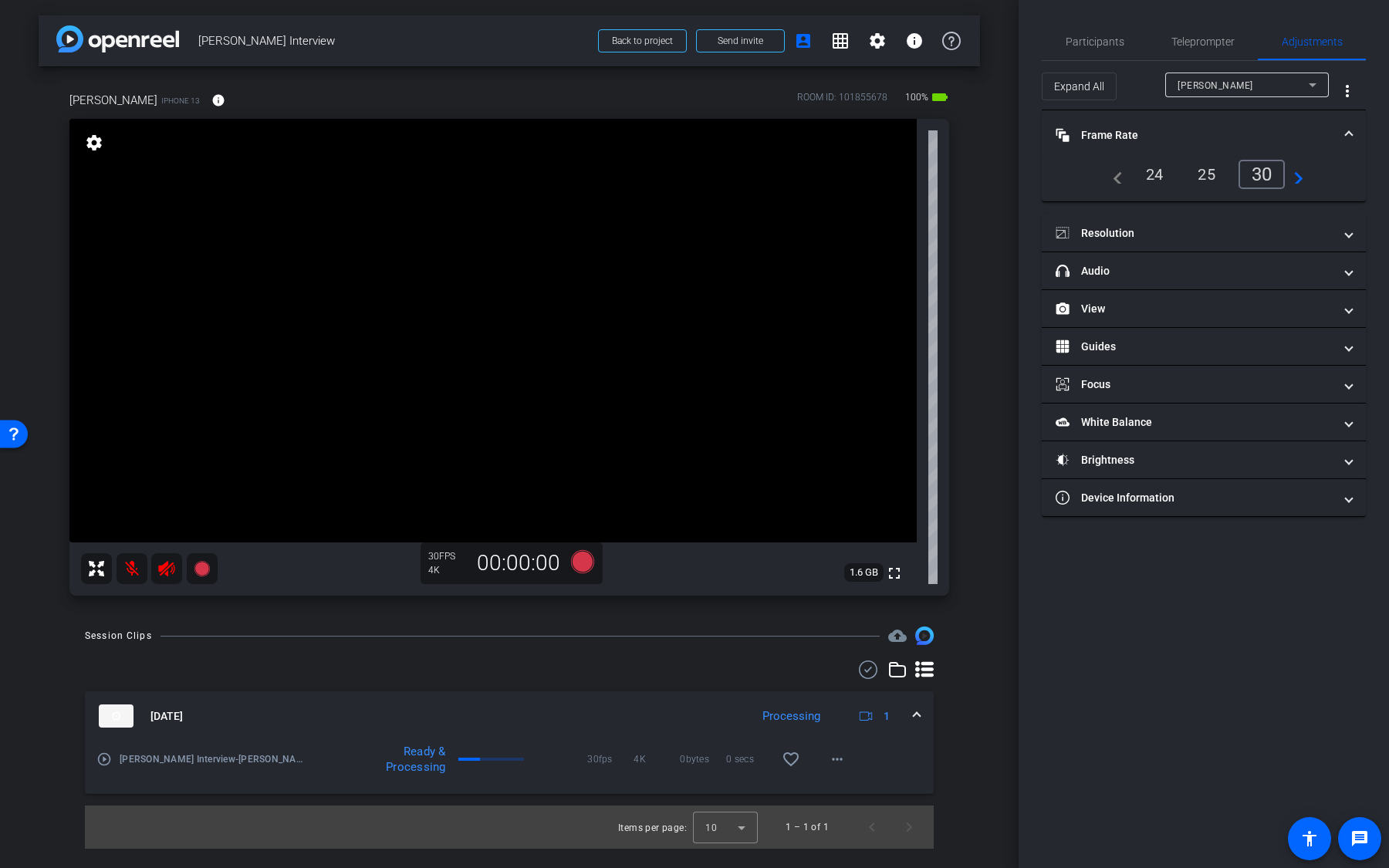
click at [720, 717] on mat-panel-title "Oct 10, 2025" at bounding box center [420, 716] width 643 height 23
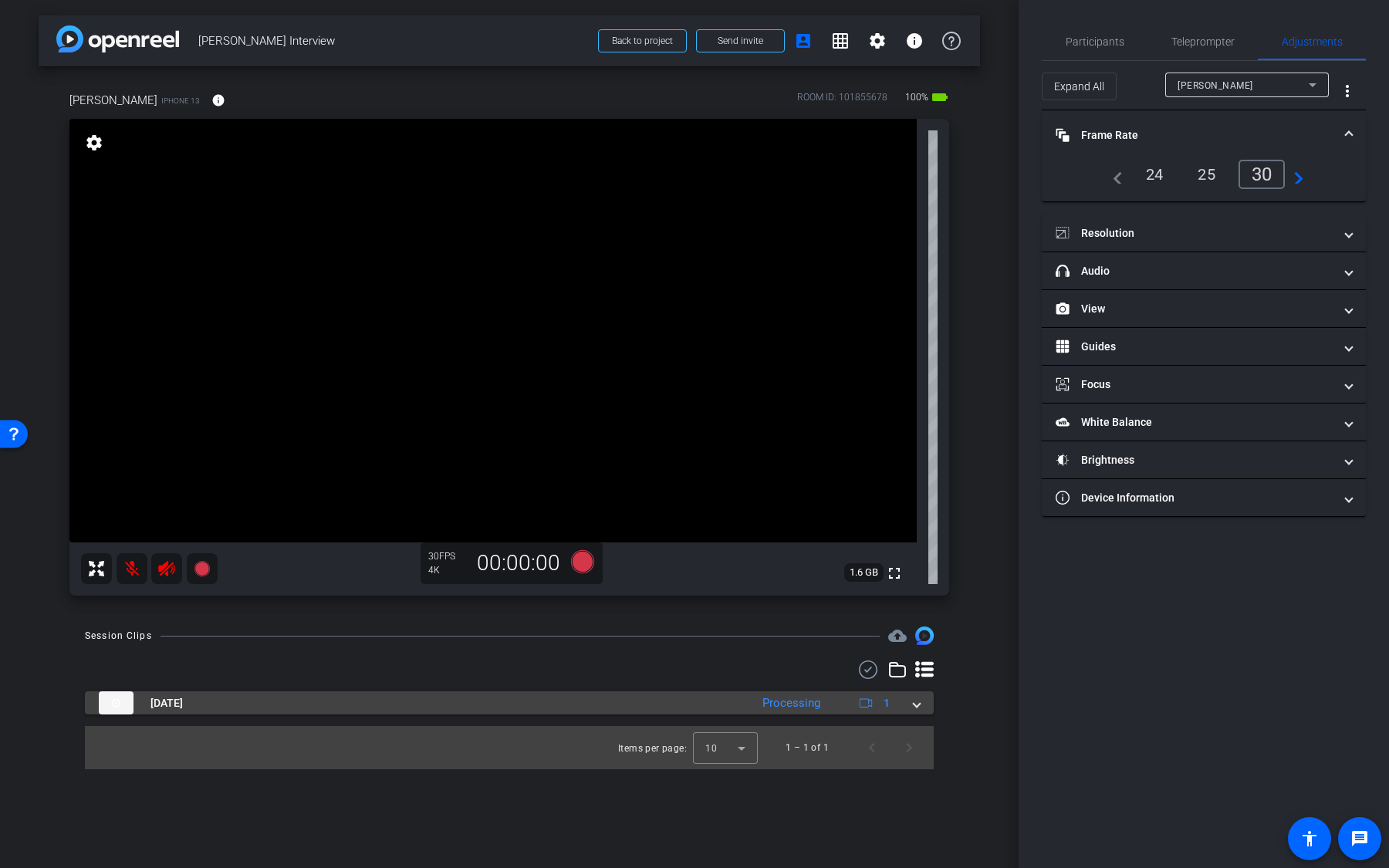
click at [817, 713] on mat-panel-description "Processing 1" at bounding box center [828, 703] width 147 height 23
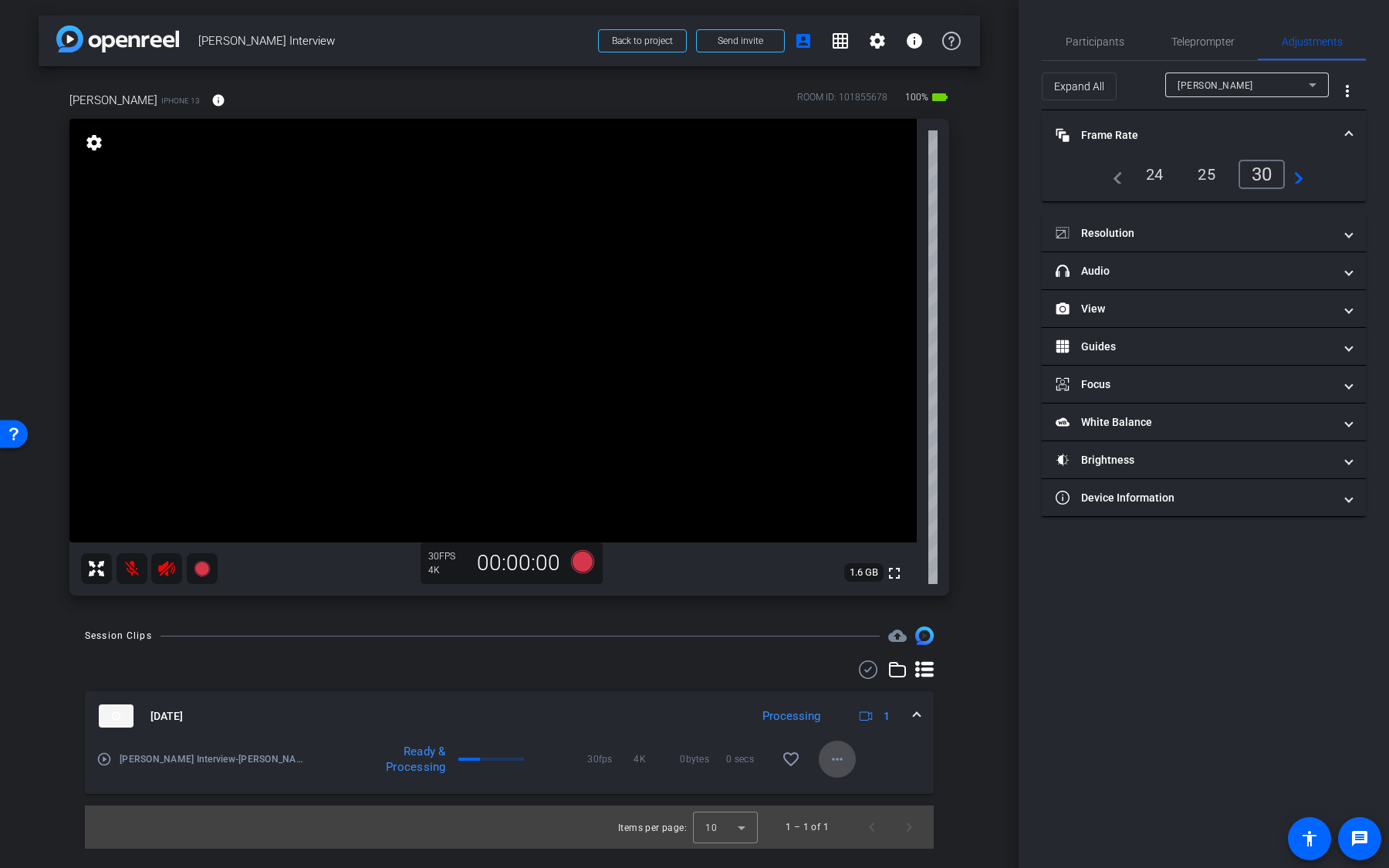
click at [831, 760] on mat-icon "more_horiz" at bounding box center [837, 759] width 18 height 18
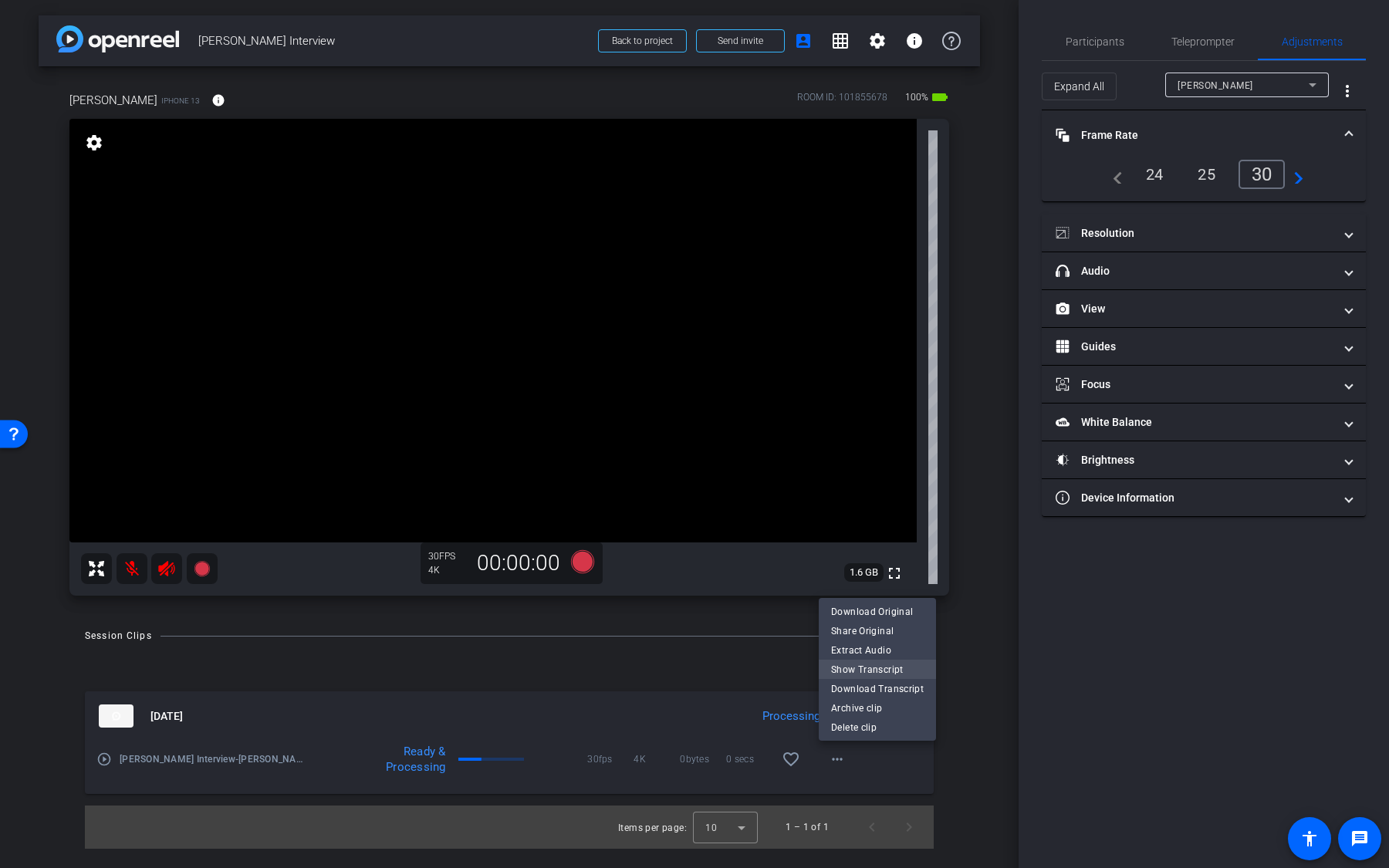
click at [878, 668] on span "Show Transcript" at bounding box center [878, 669] width 93 height 18
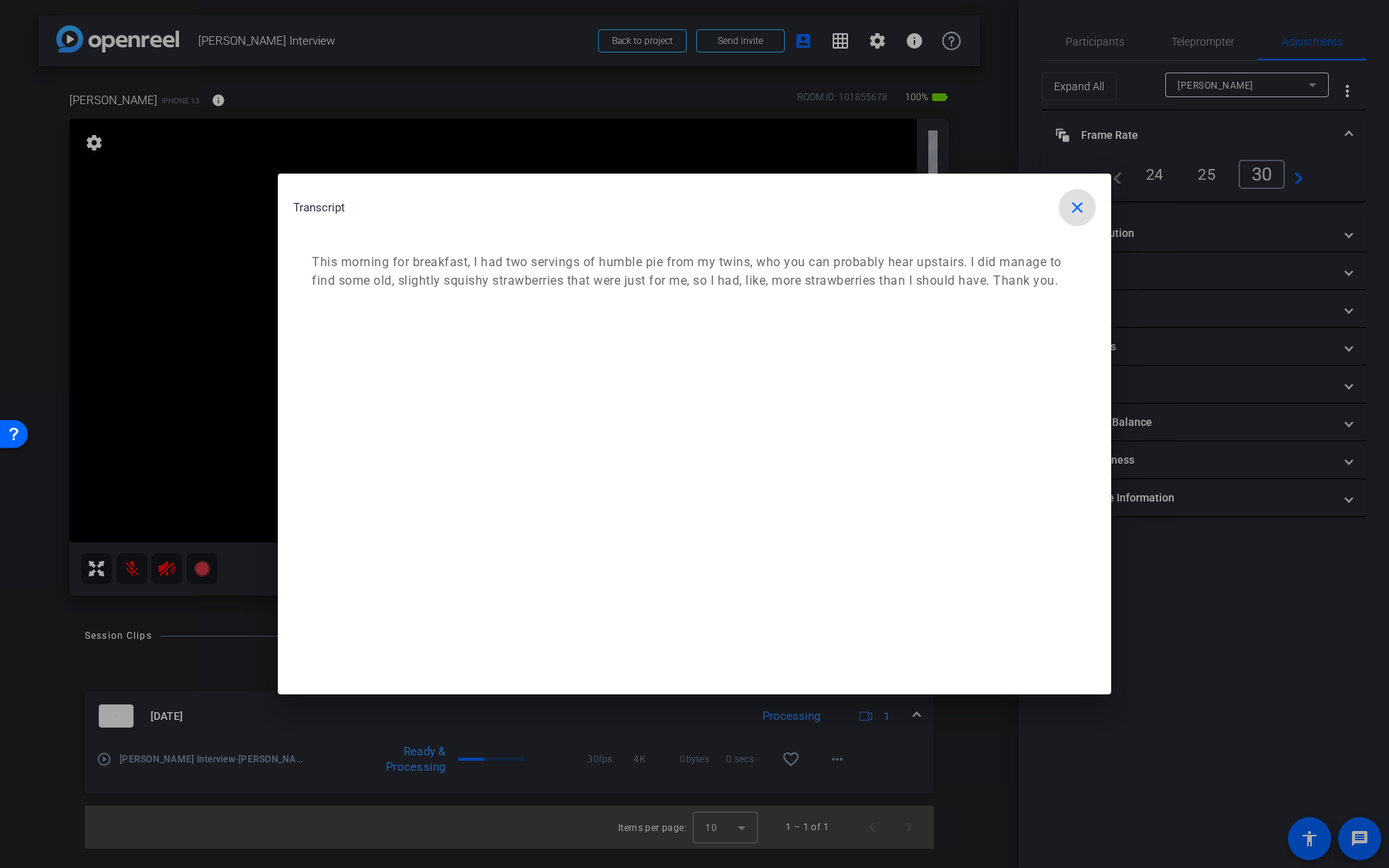
click at [1078, 219] on span "button" at bounding box center [1077, 207] width 37 height 37
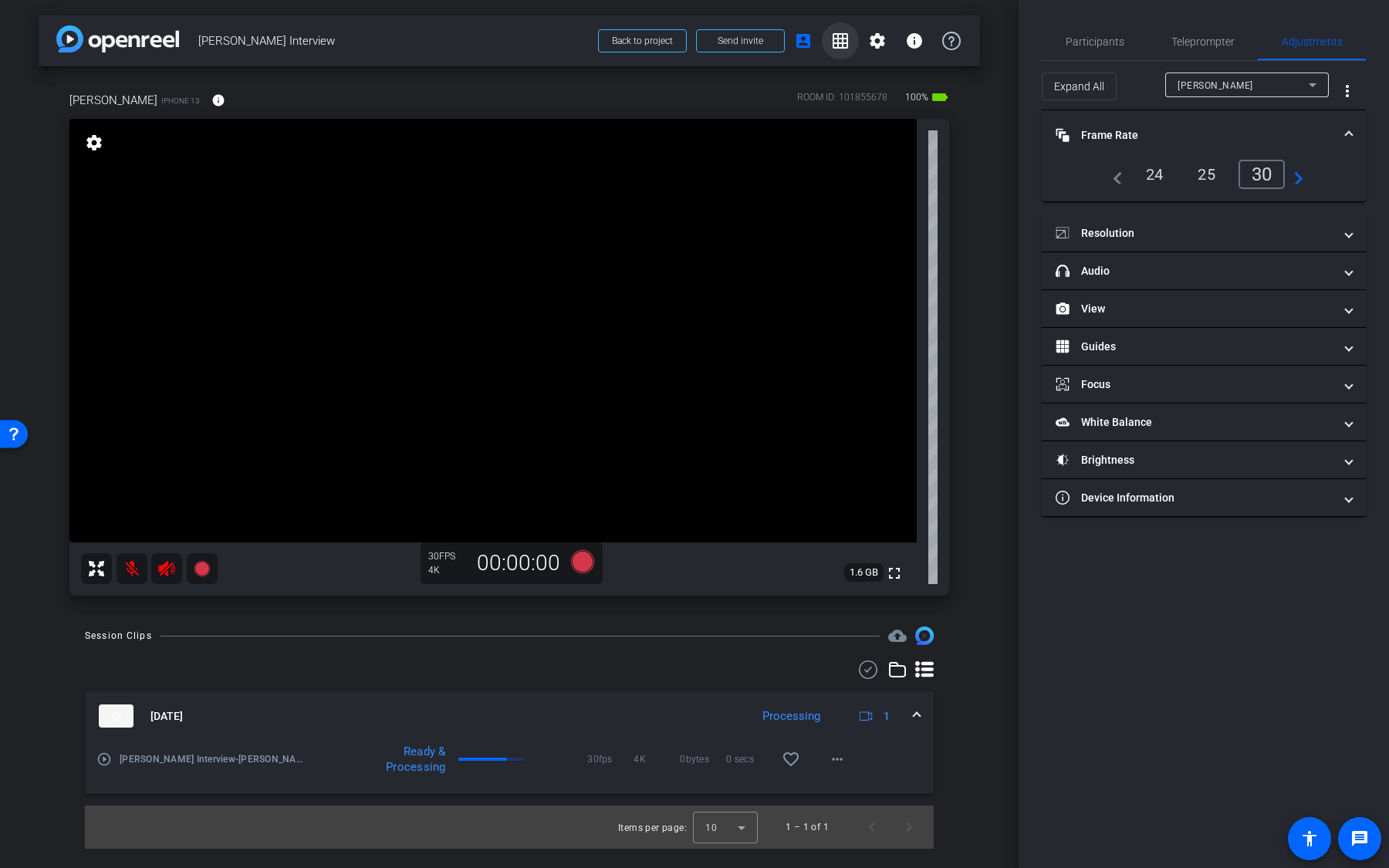
click at [846, 48] on mat-icon "grid_on" at bounding box center [840, 40] width 18 height 18
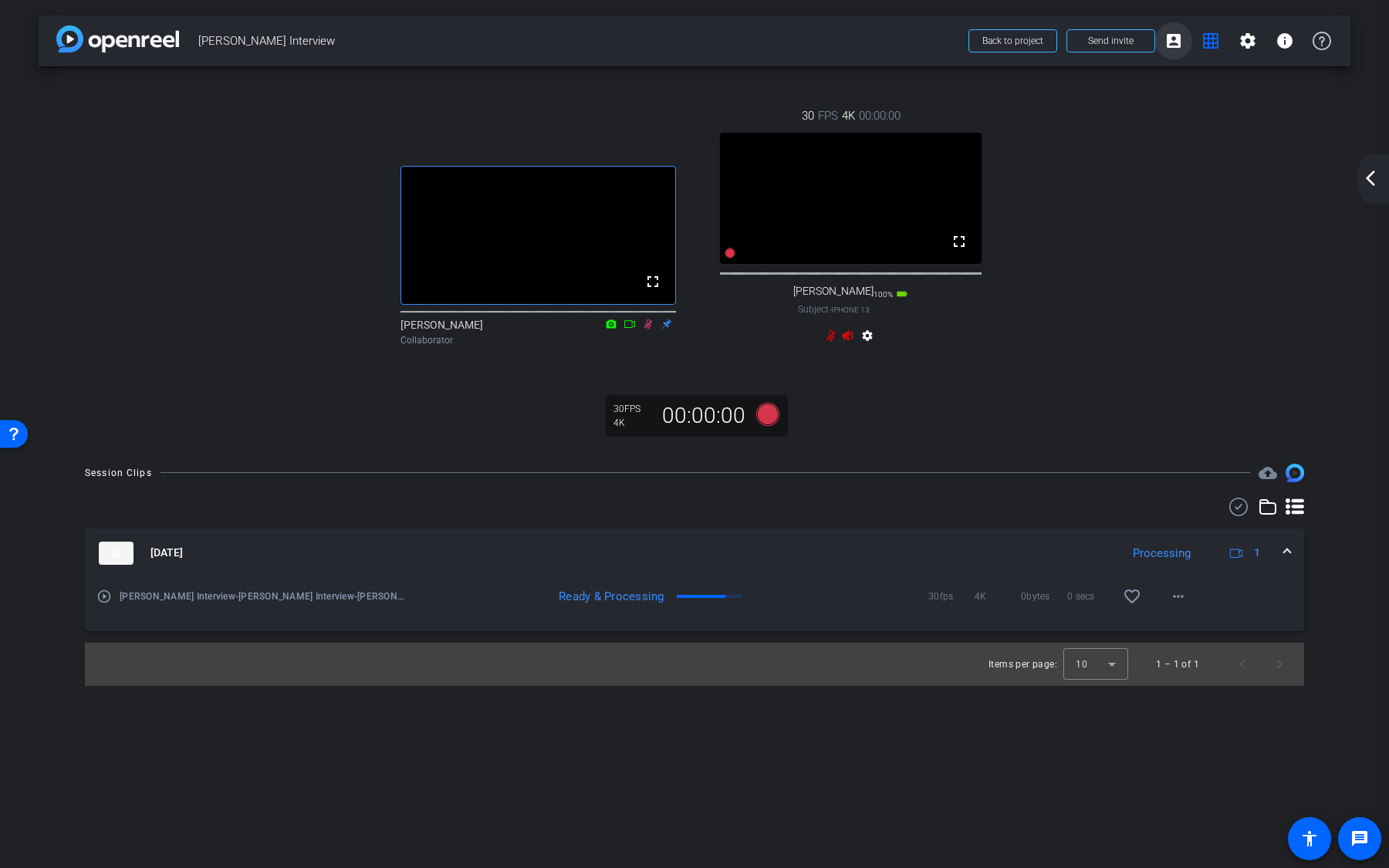
click at [1177, 39] on mat-icon "account_box" at bounding box center [1173, 40] width 18 height 18
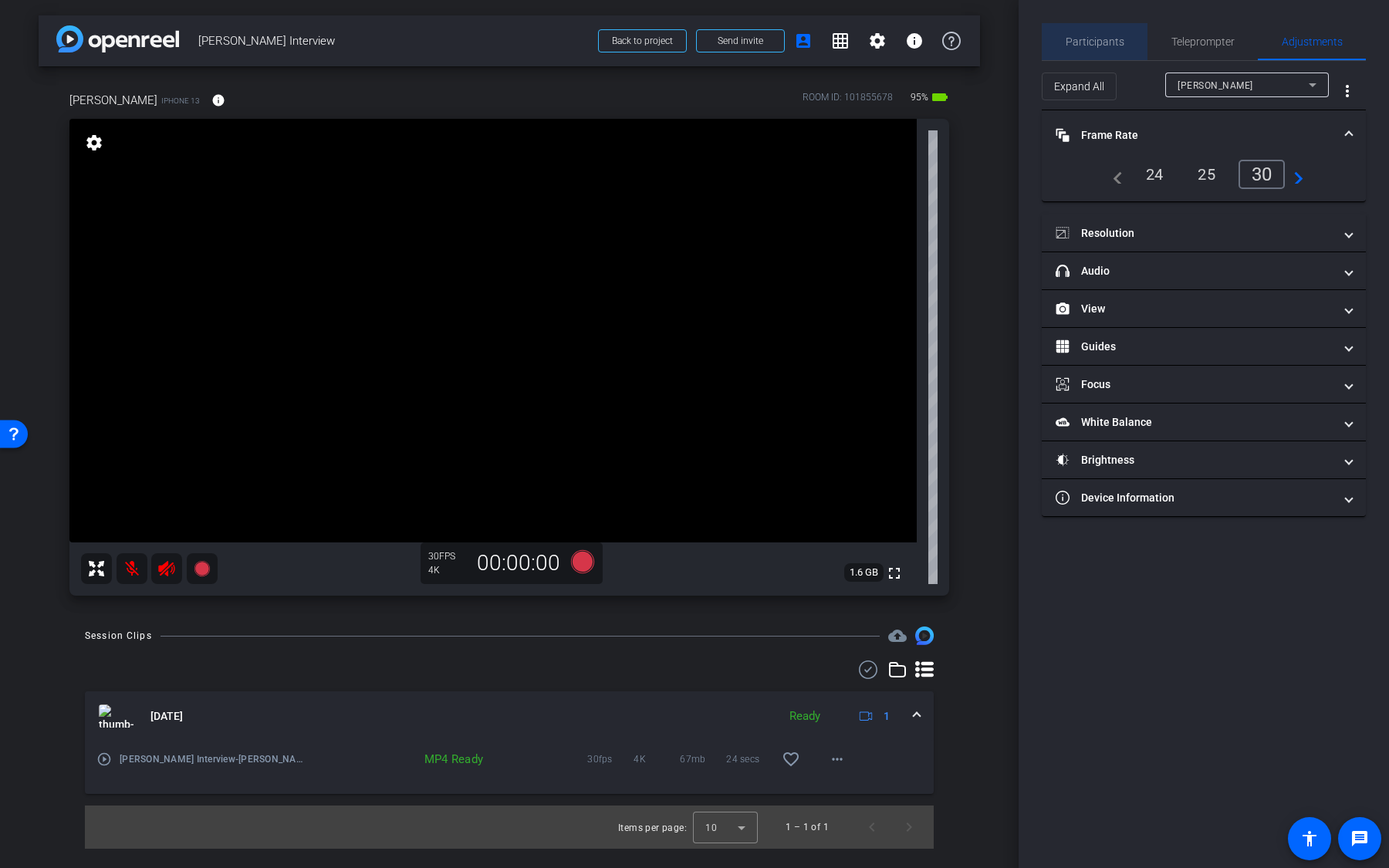
click at [1112, 44] on span "Participants" at bounding box center [1095, 41] width 59 height 10
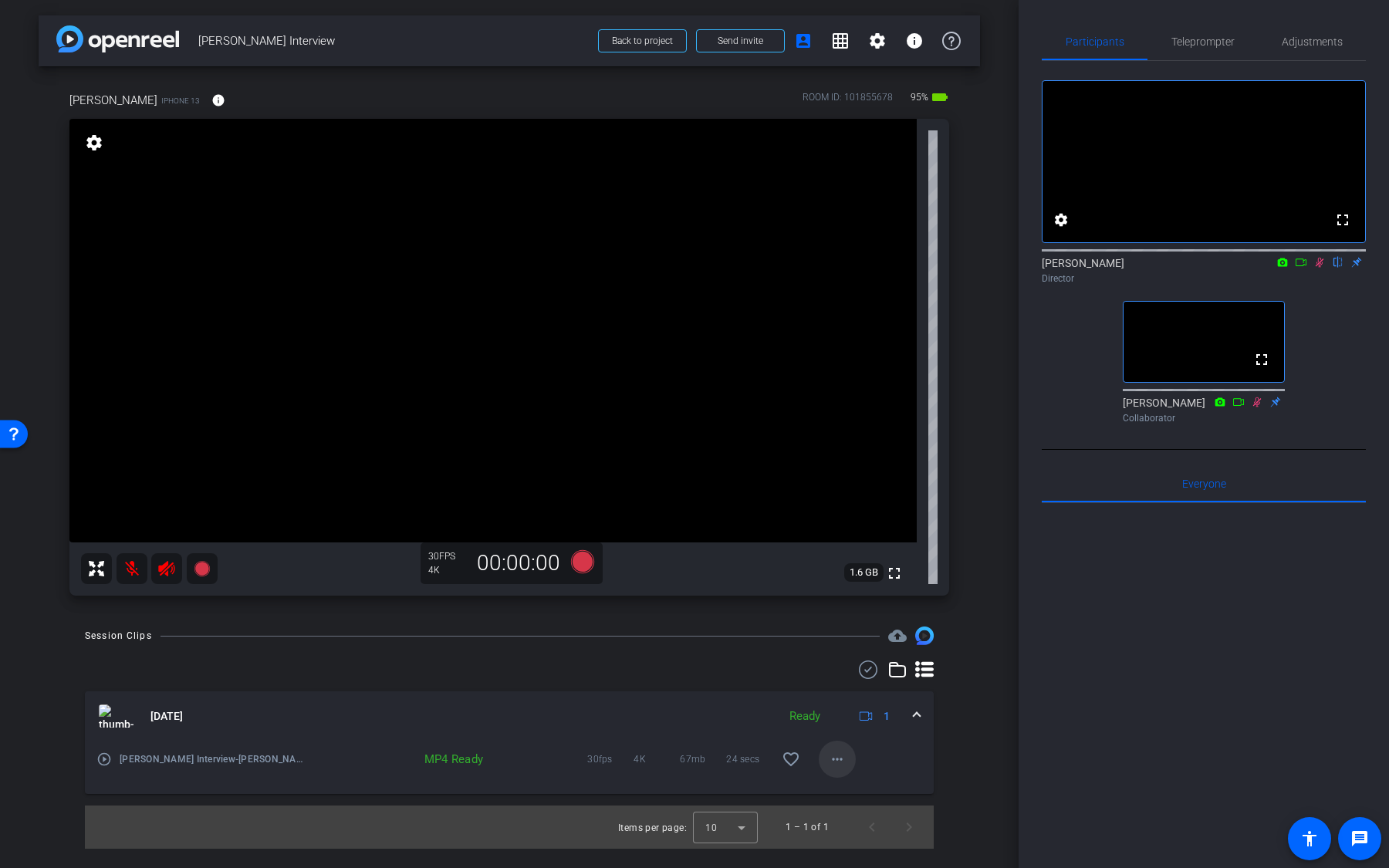
click at [840, 758] on mat-icon "more_horiz" at bounding box center [837, 759] width 18 height 18
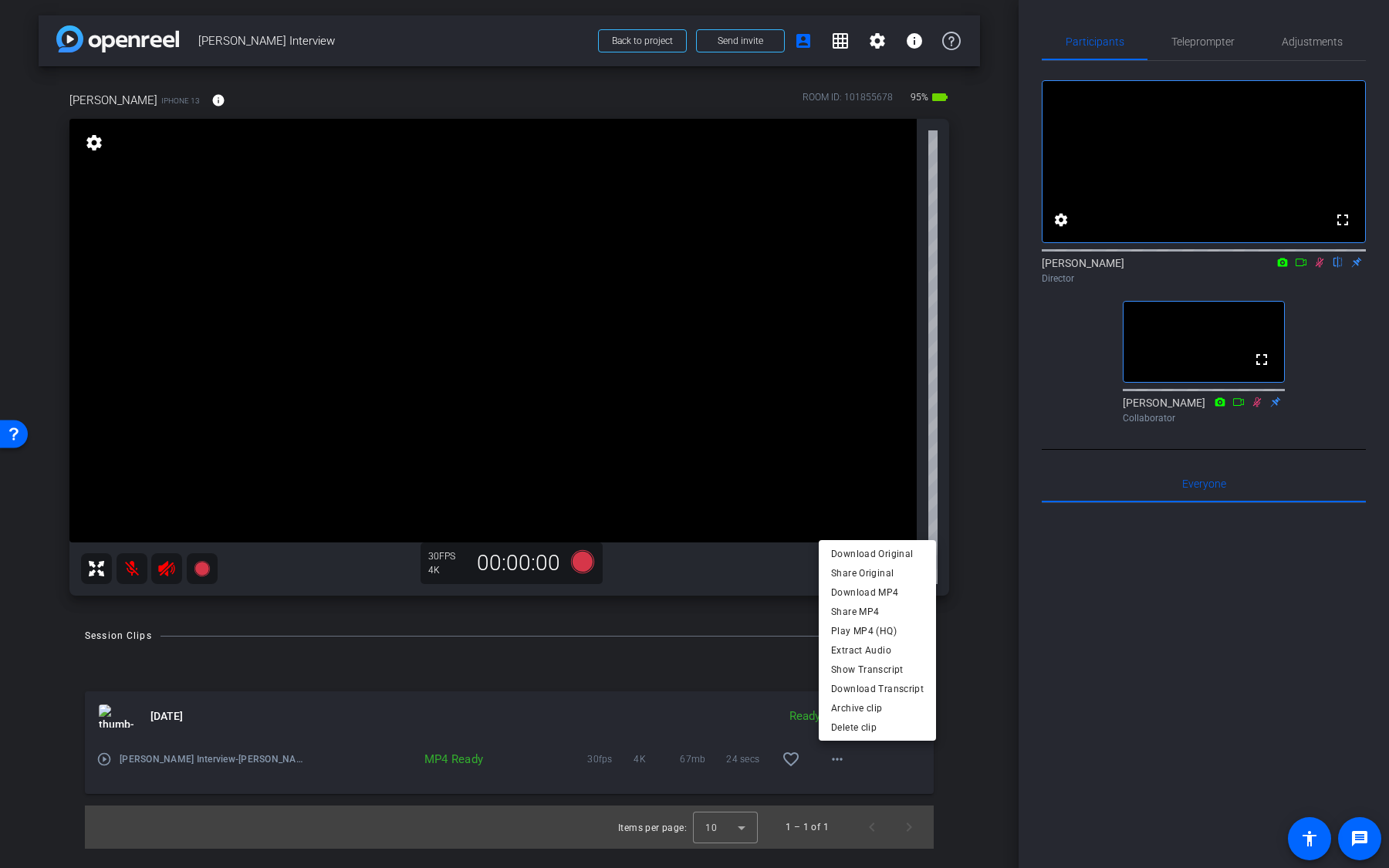
click at [349, 346] on div at bounding box center [694, 434] width 1389 height 868
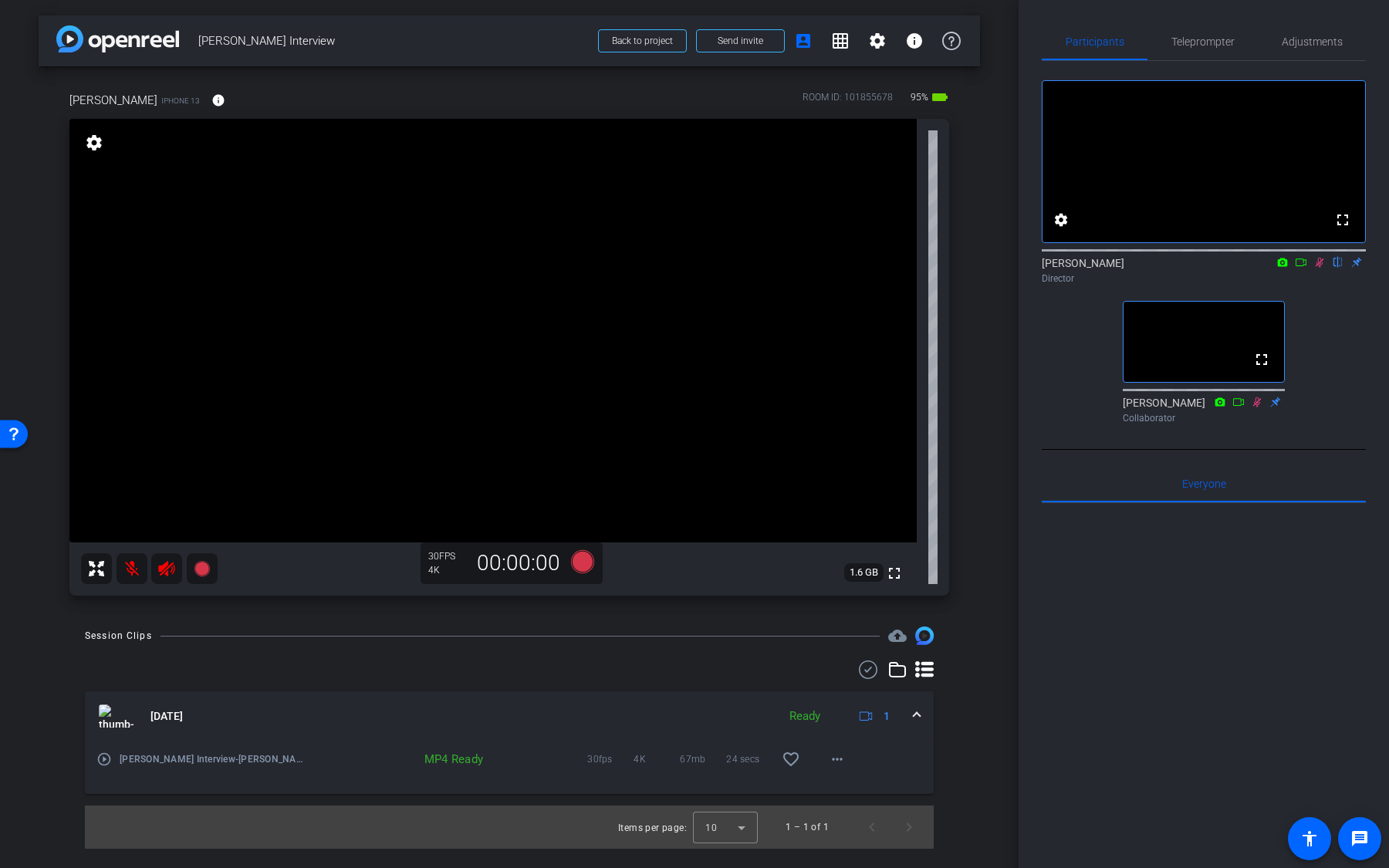
click at [365, 321] on video at bounding box center [493, 331] width 847 height 424
click at [725, 263] on video at bounding box center [493, 331] width 847 height 424
click at [417, 324] on video at bounding box center [493, 331] width 847 height 424
click at [707, 305] on video at bounding box center [493, 331] width 847 height 424
click at [359, 327] on video at bounding box center [493, 331] width 847 height 424
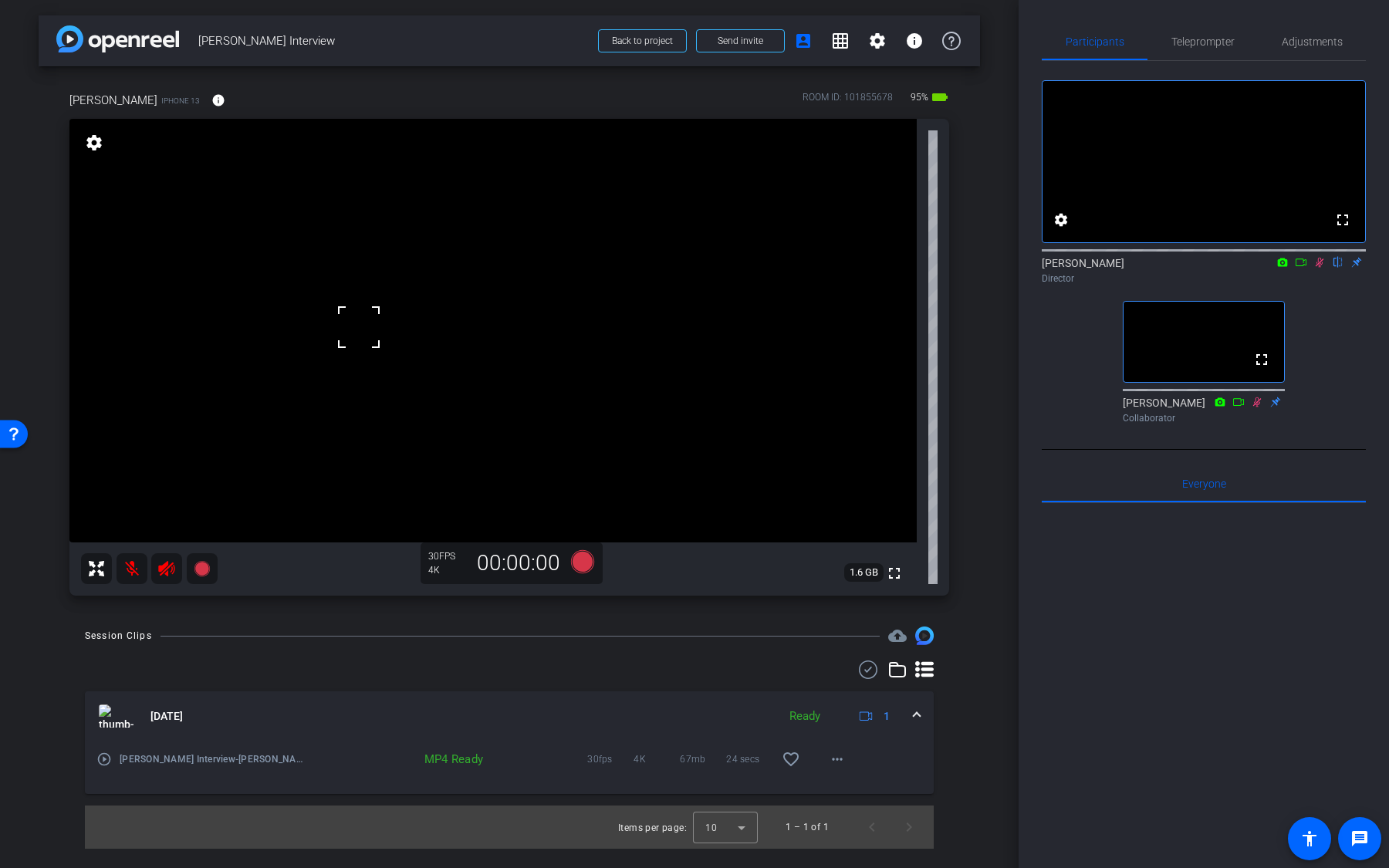
click at [276, 382] on video at bounding box center [493, 331] width 847 height 424
click at [221, 387] on video at bounding box center [493, 331] width 847 height 424
click at [234, 278] on video at bounding box center [493, 331] width 847 height 424
click at [368, 303] on video at bounding box center [493, 331] width 847 height 424
click at [459, 321] on video at bounding box center [493, 331] width 847 height 424
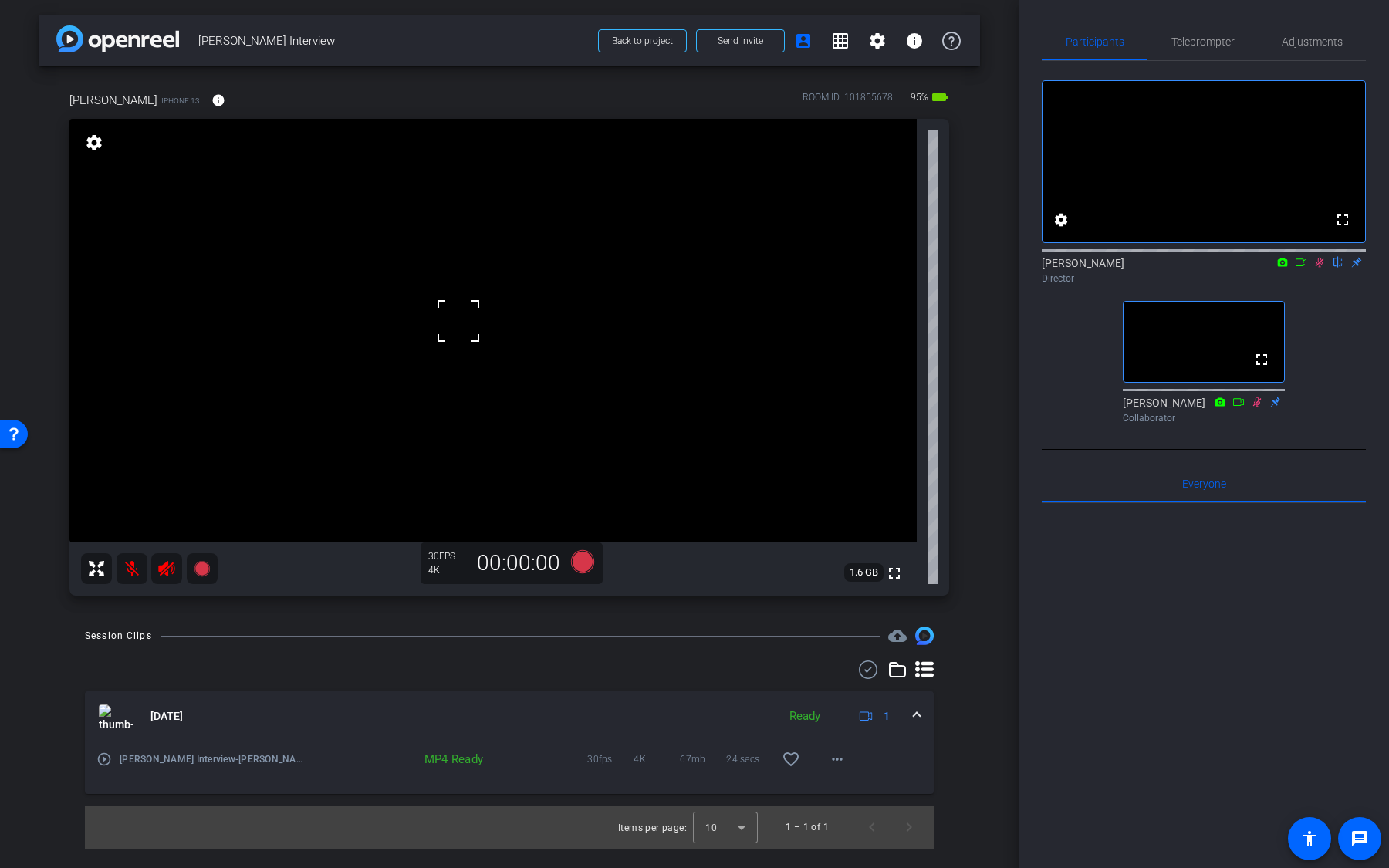
click at [684, 360] on video at bounding box center [493, 331] width 847 height 424
